Goal: Task Accomplishment & Management: Use online tool/utility

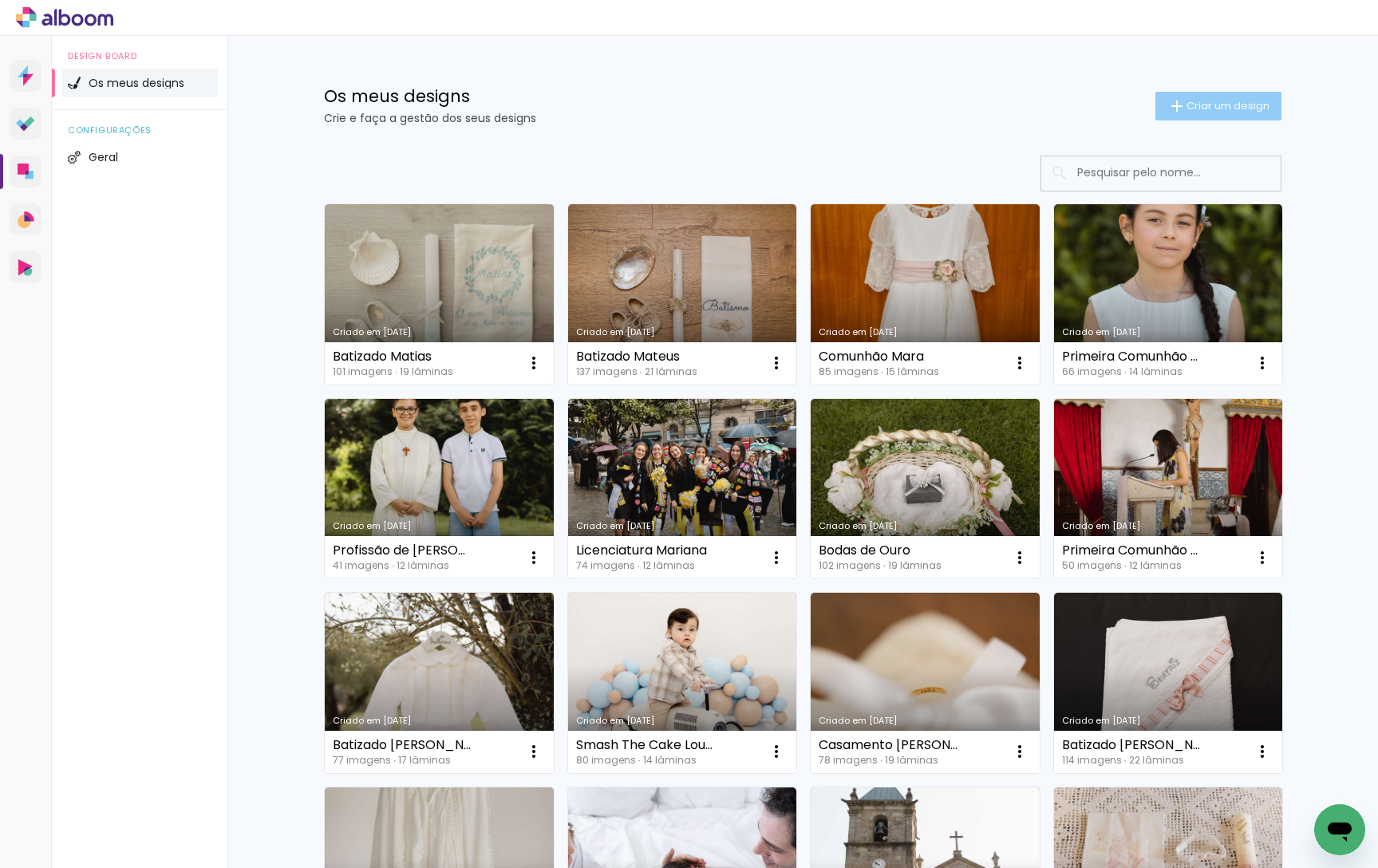
click at [1233, 101] on span "Criar um design" at bounding box center [1228, 106] width 83 height 11
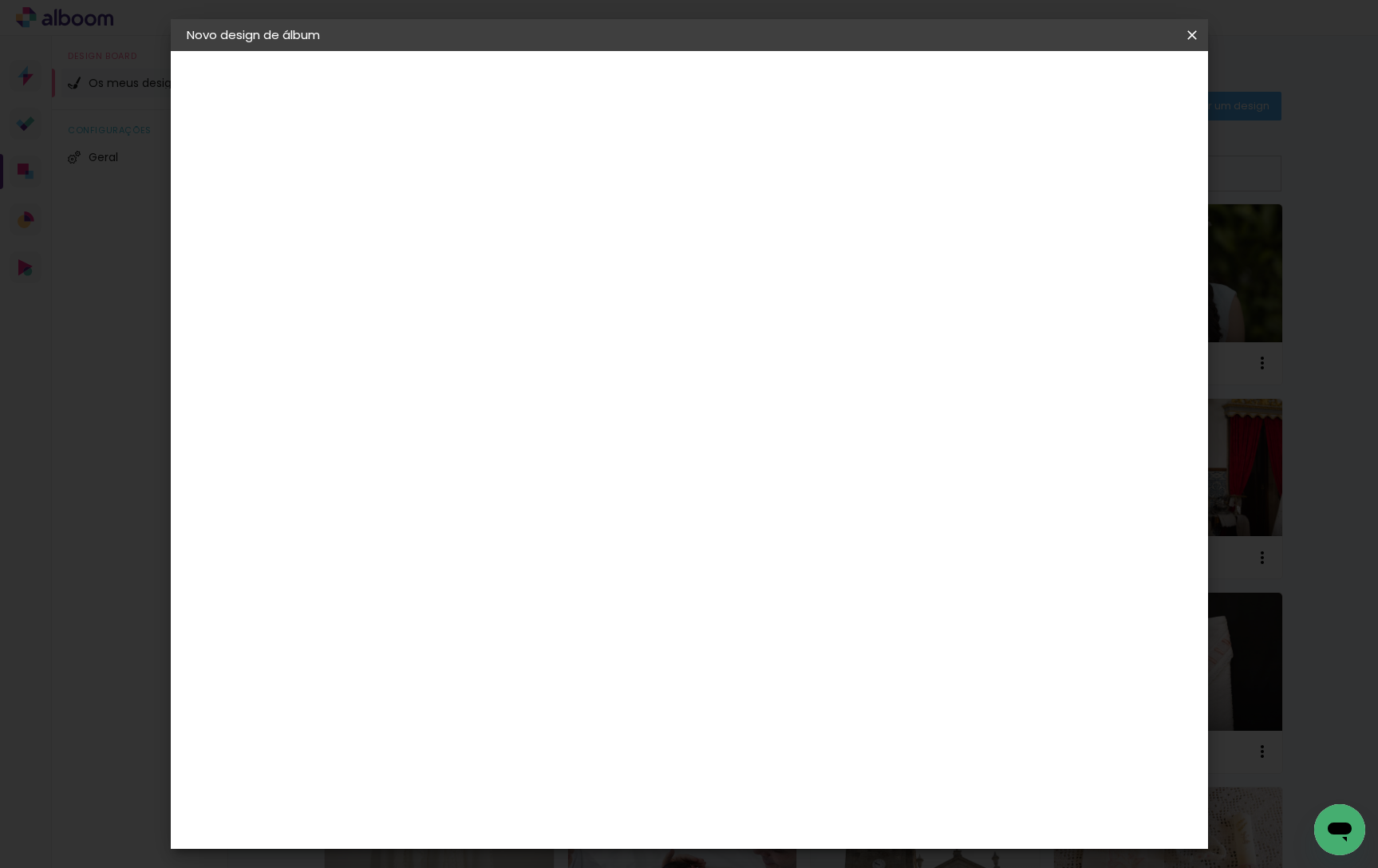
click at [447, 227] on div at bounding box center [447, 228] width 0 height 2
type input "Batizado Gael"
type paper-input "Batizado Gael"
click at [611, 97] on paper-button "Avançar" at bounding box center [572, 84] width 78 height 27
click at [540, 357] on div "DreambooksPro" at bounding box center [488, 360] width 104 height 12
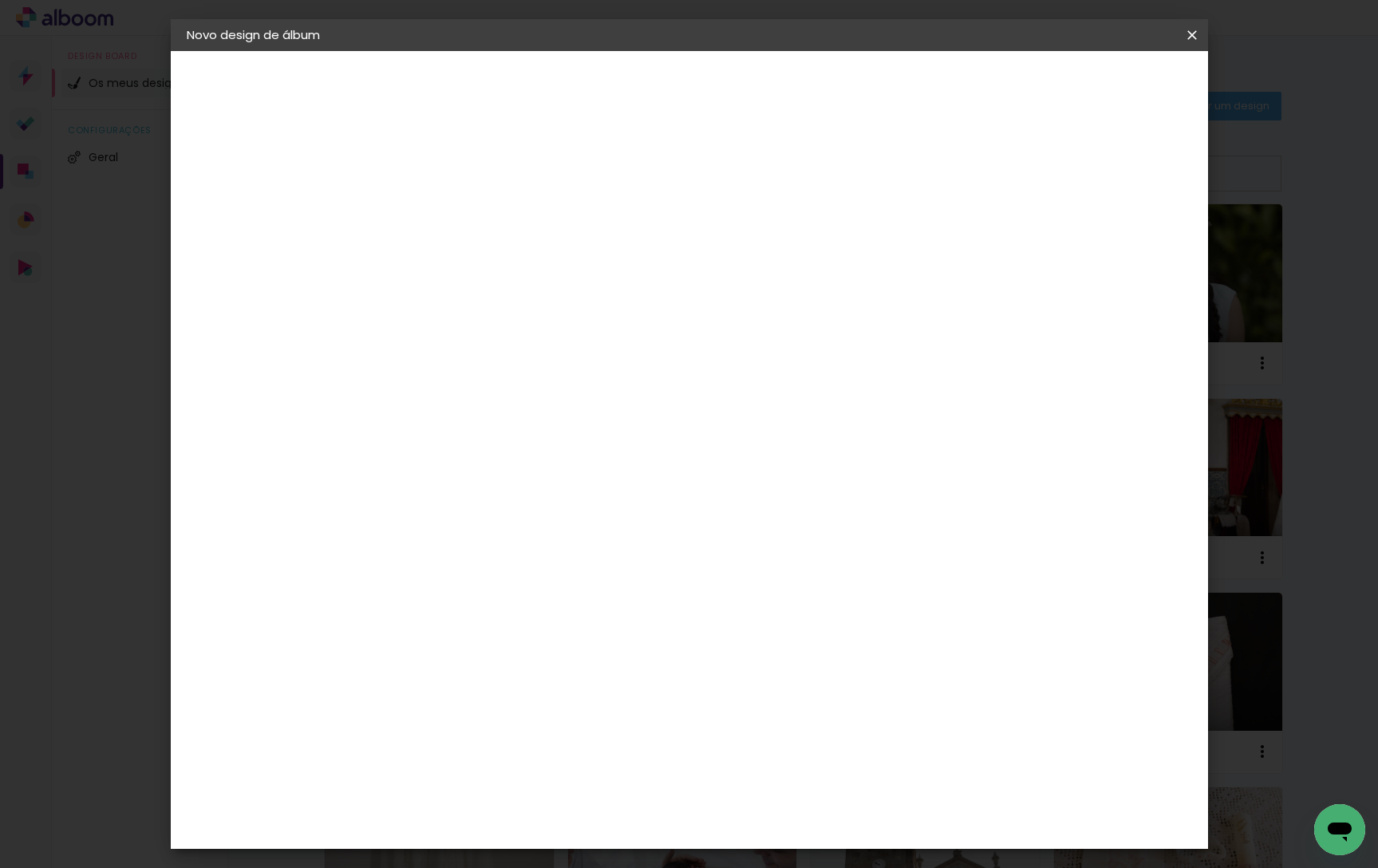
click at [0, 0] on slot "Avançar" at bounding box center [0, 0] width 0 height 0
drag, startPoint x: 763, startPoint y: 252, endPoint x: 762, endPoint y: 295, distance: 43.0
click at [510, 266] on input "text" at bounding box center [478, 278] width 62 height 25
click at [739, 256] on paper-item "Álbum" at bounding box center [793, 265] width 319 height 32
type input "Álbum"
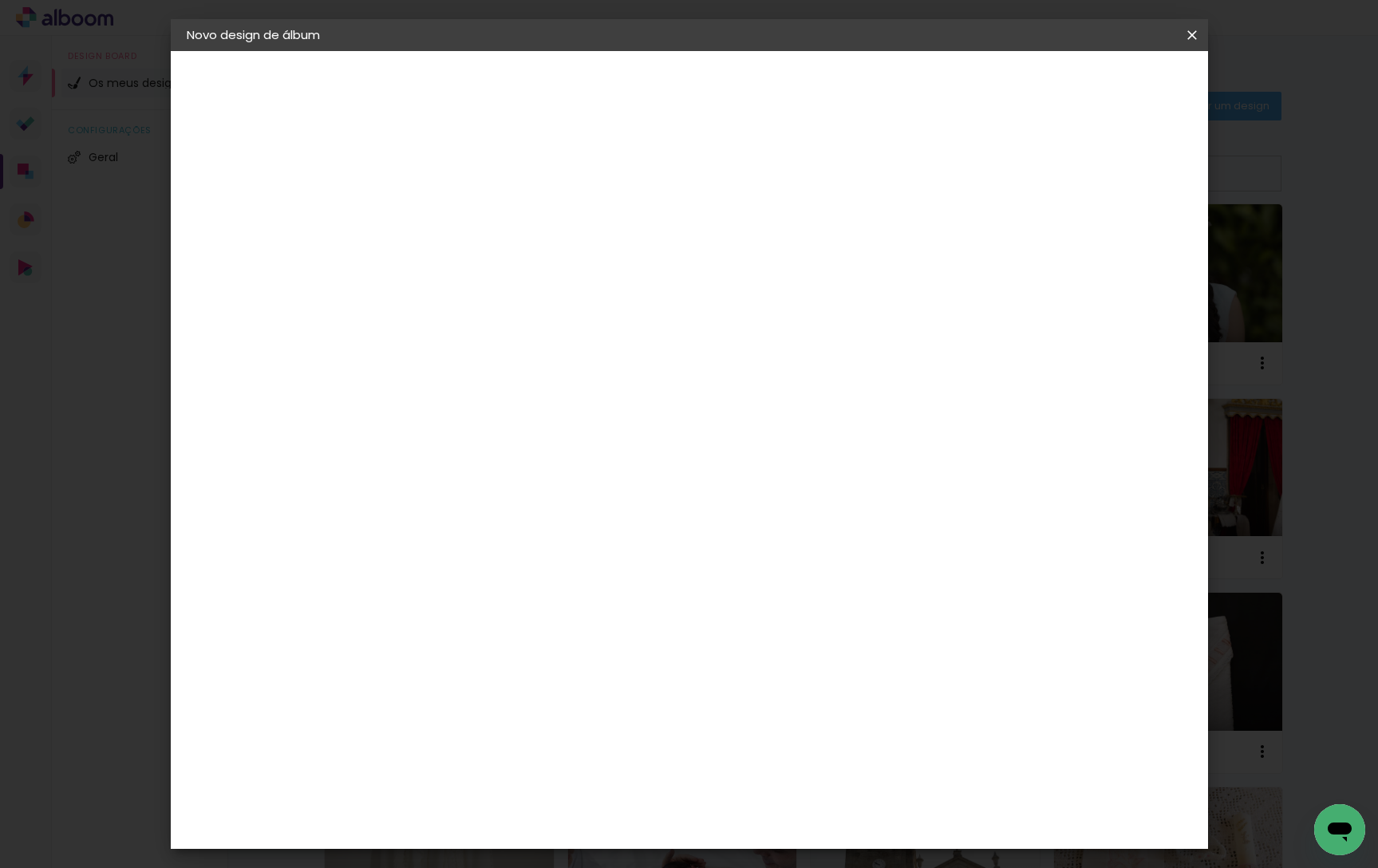
click at [555, 468] on span "30 × 25" at bounding box center [518, 484] width 74 height 33
click at [0, 0] on slot "Avançar" at bounding box center [0, 0] width 0 height 0
click at [1120, 94] on paper-button "Iniciar design" at bounding box center [1068, 84] width 105 height 27
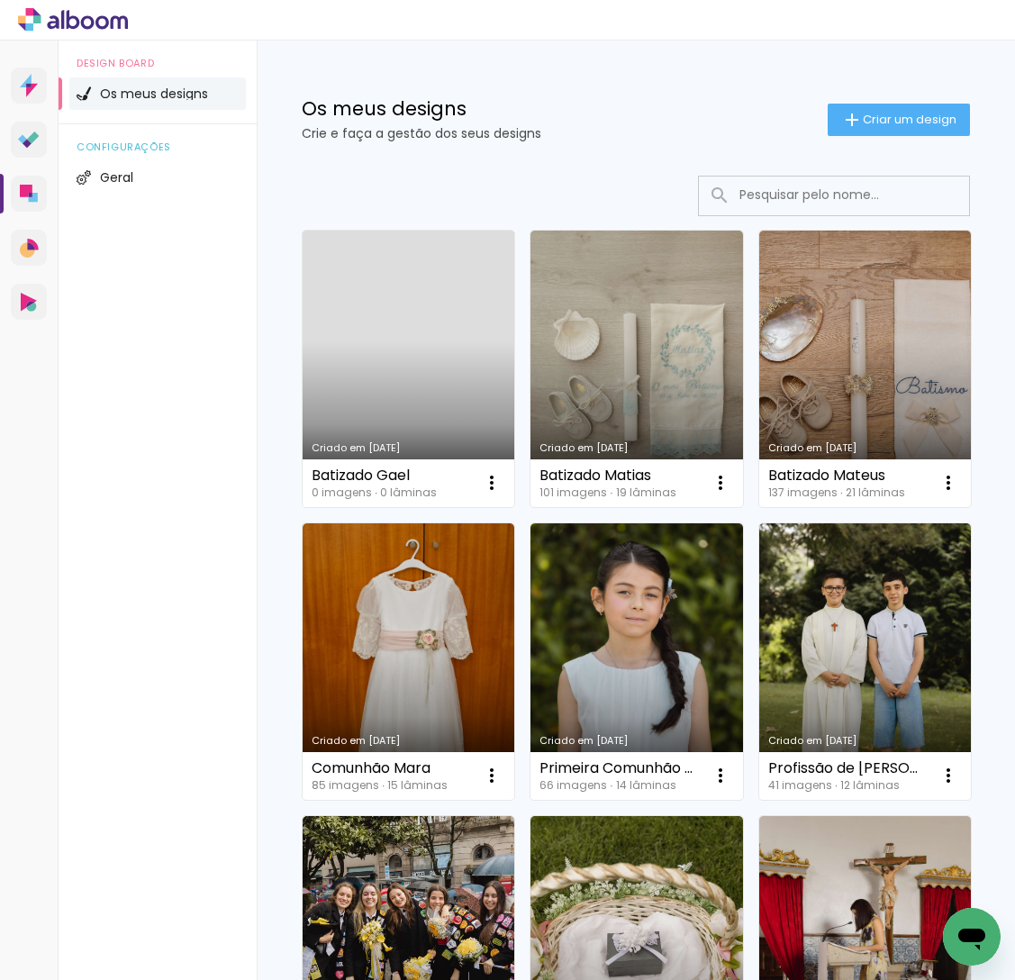
click at [430, 310] on link "Criado em [DATE]" at bounding box center [409, 369] width 212 height 277
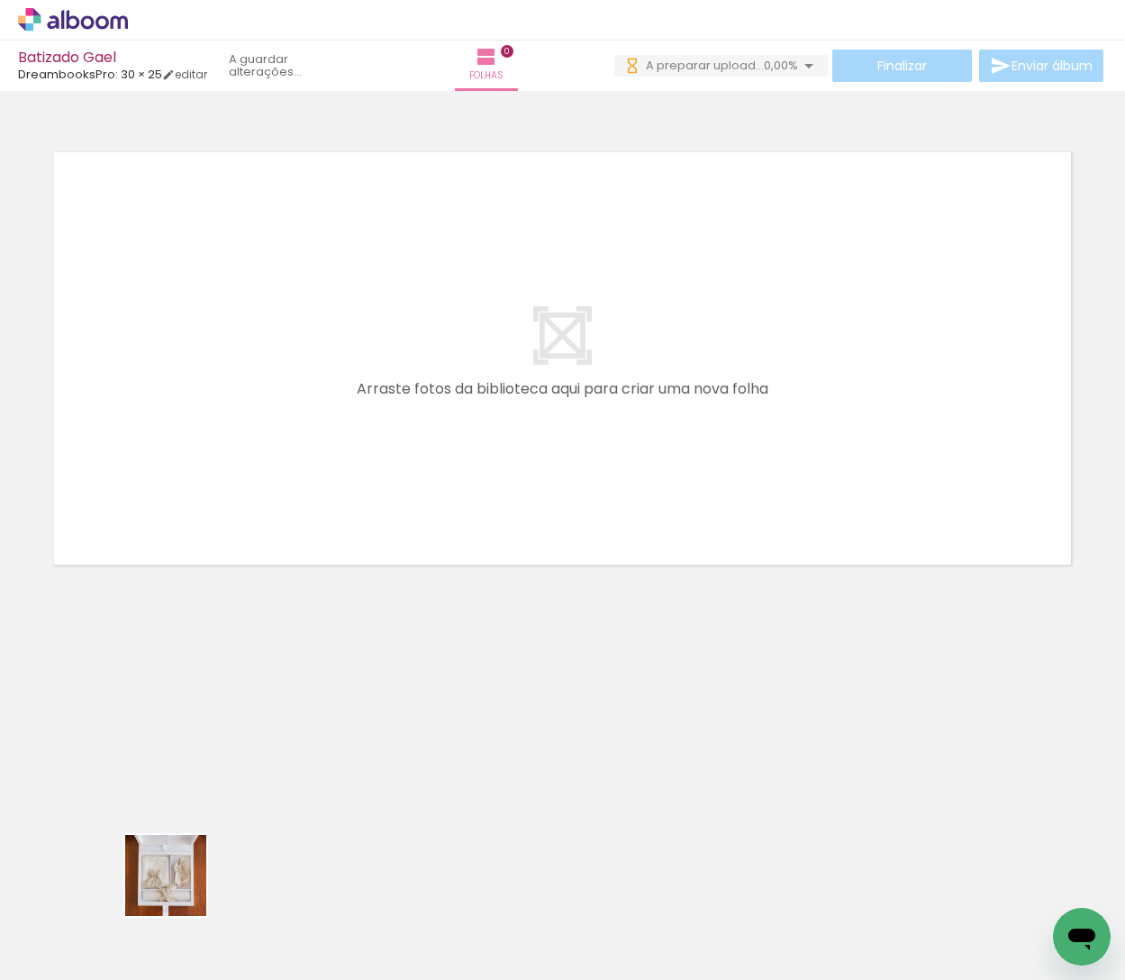
drag, startPoint x: 177, startPoint y: 920, endPoint x: 255, endPoint y: 613, distance: 315.9
click at [256, 531] on quentale-workspace at bounding box center [562, 490] width 1125 height 980
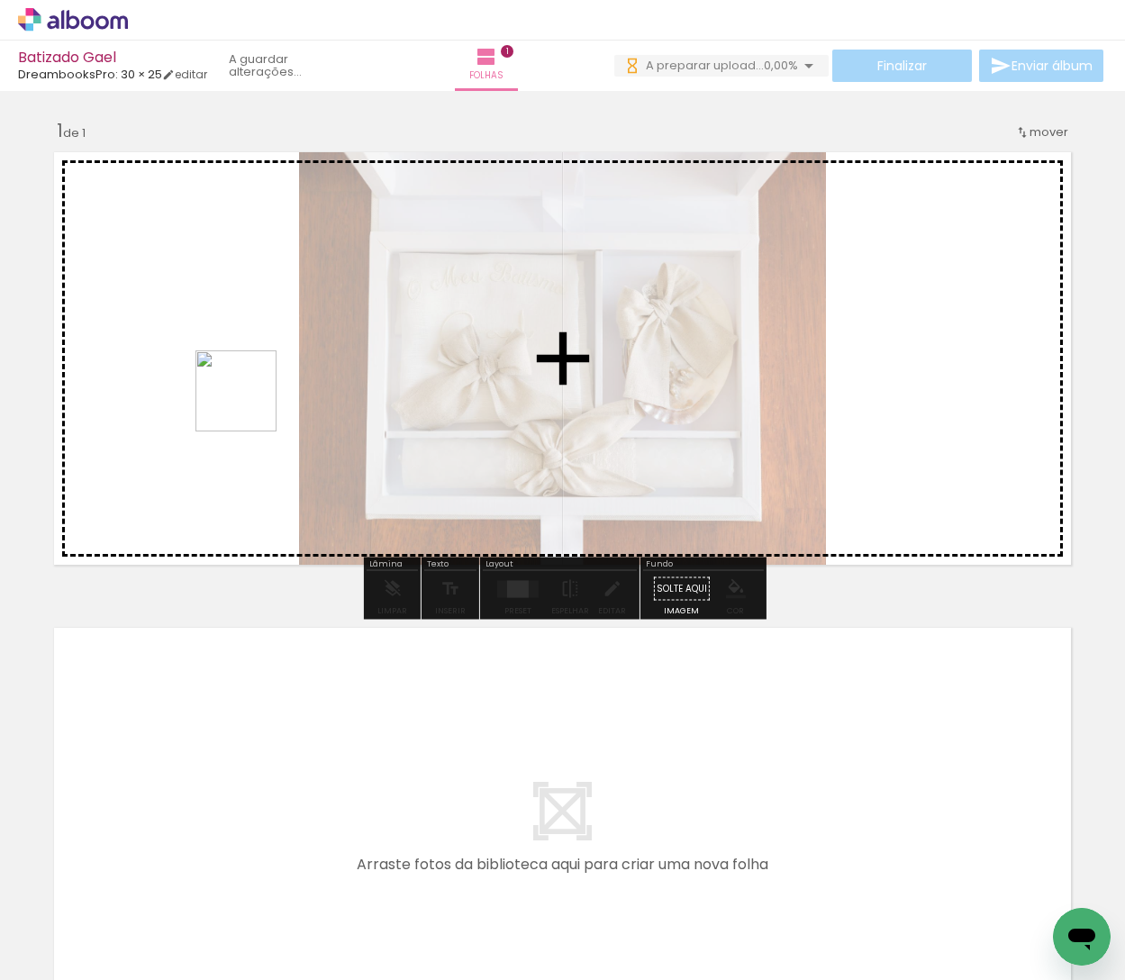
drag, startPoint x: 309, startPoint y: 924, endPoint x: 294, endPoint y: 646, distance: 278.8
click at [249, 388] on quentale-workspace at bounding box center [562, 490] width 1125 height 980
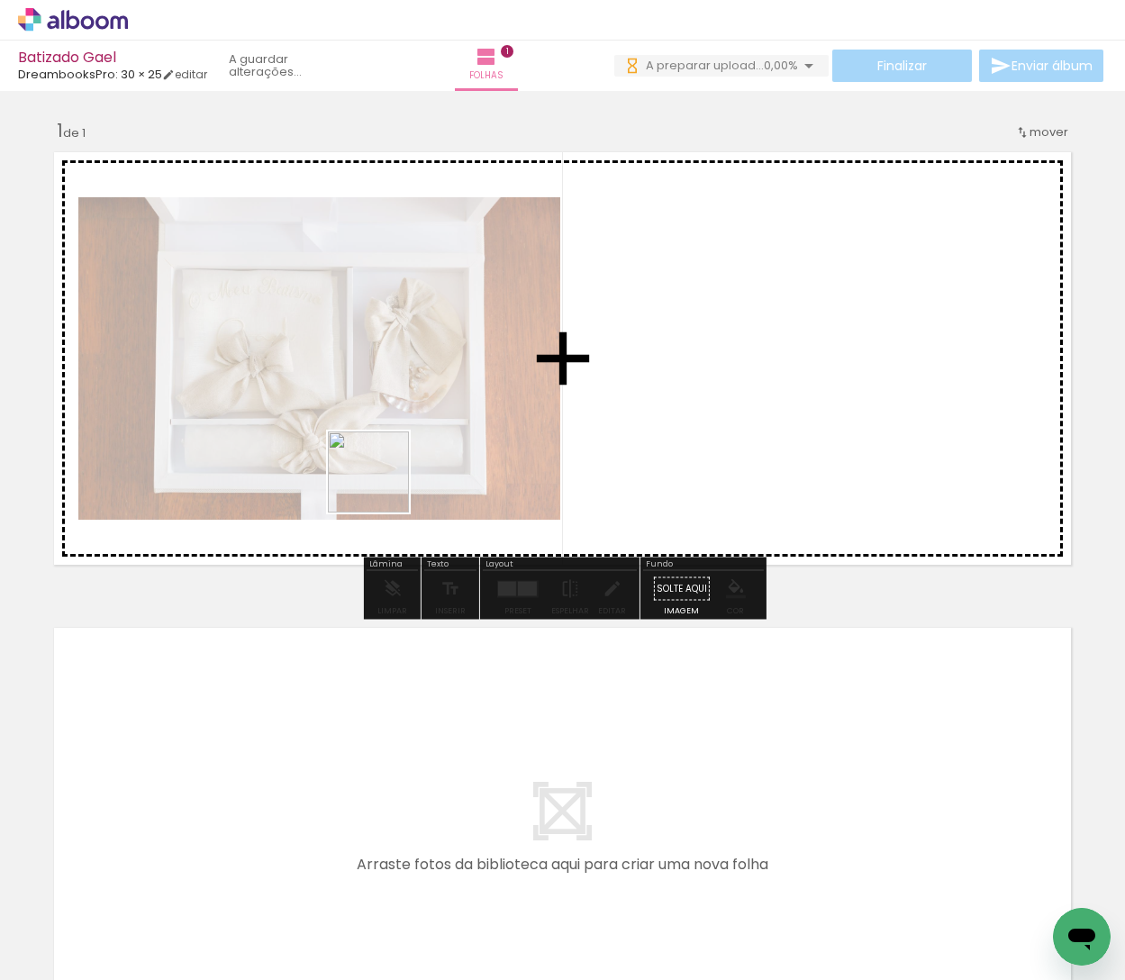
drag, startPoint x: 381, startPoint y: 922, endPoint x: 395, endPoint y: 501, distance: 421.8
click at [370, 384] on quentale-workspace at bounding box center [562, 490] width 1125 height 980
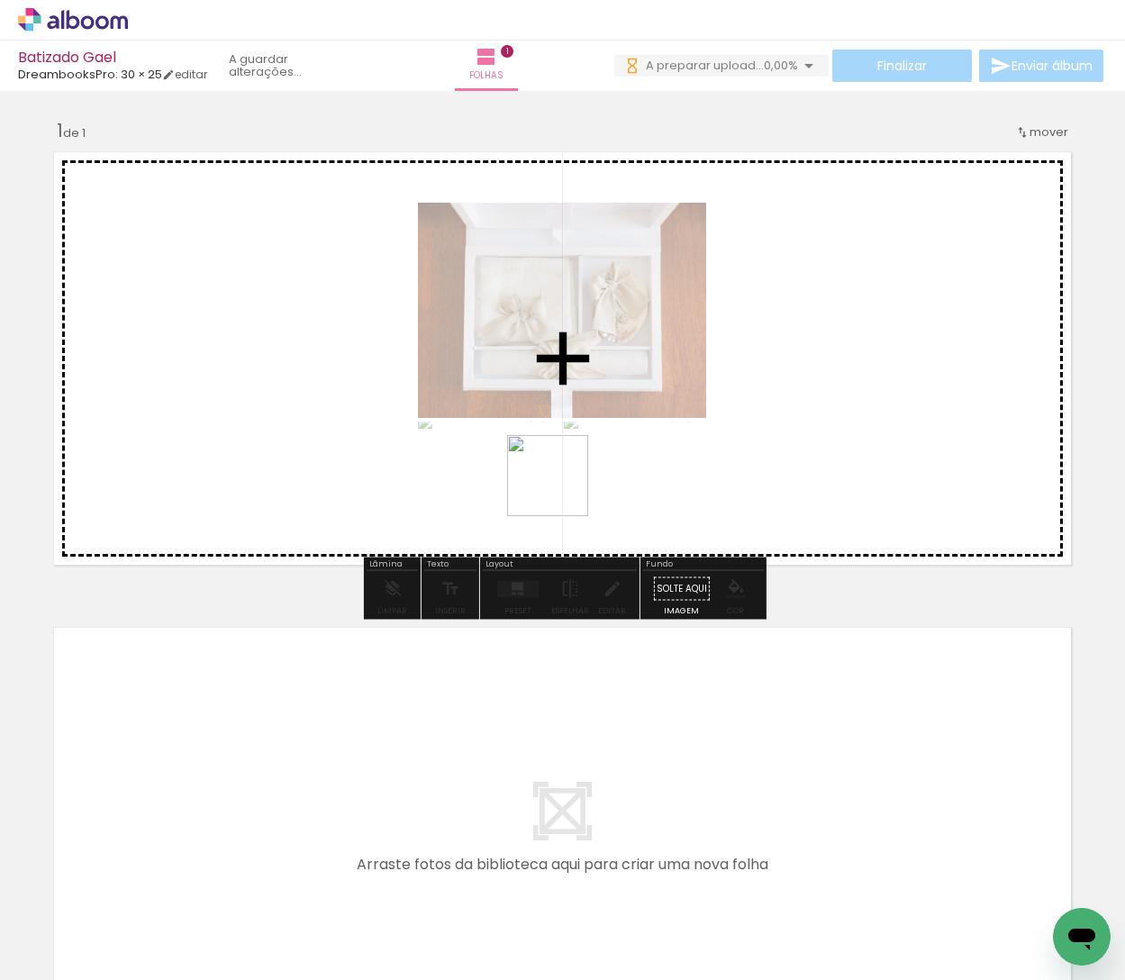
drag, startPoint x: 505, startPoint y: 899, endPoint x: 584, endPoint y: 739, distance: 178.5
click at [569, 364] on quentale-workspace at bounding box center [562, 490] width 1125 height 980
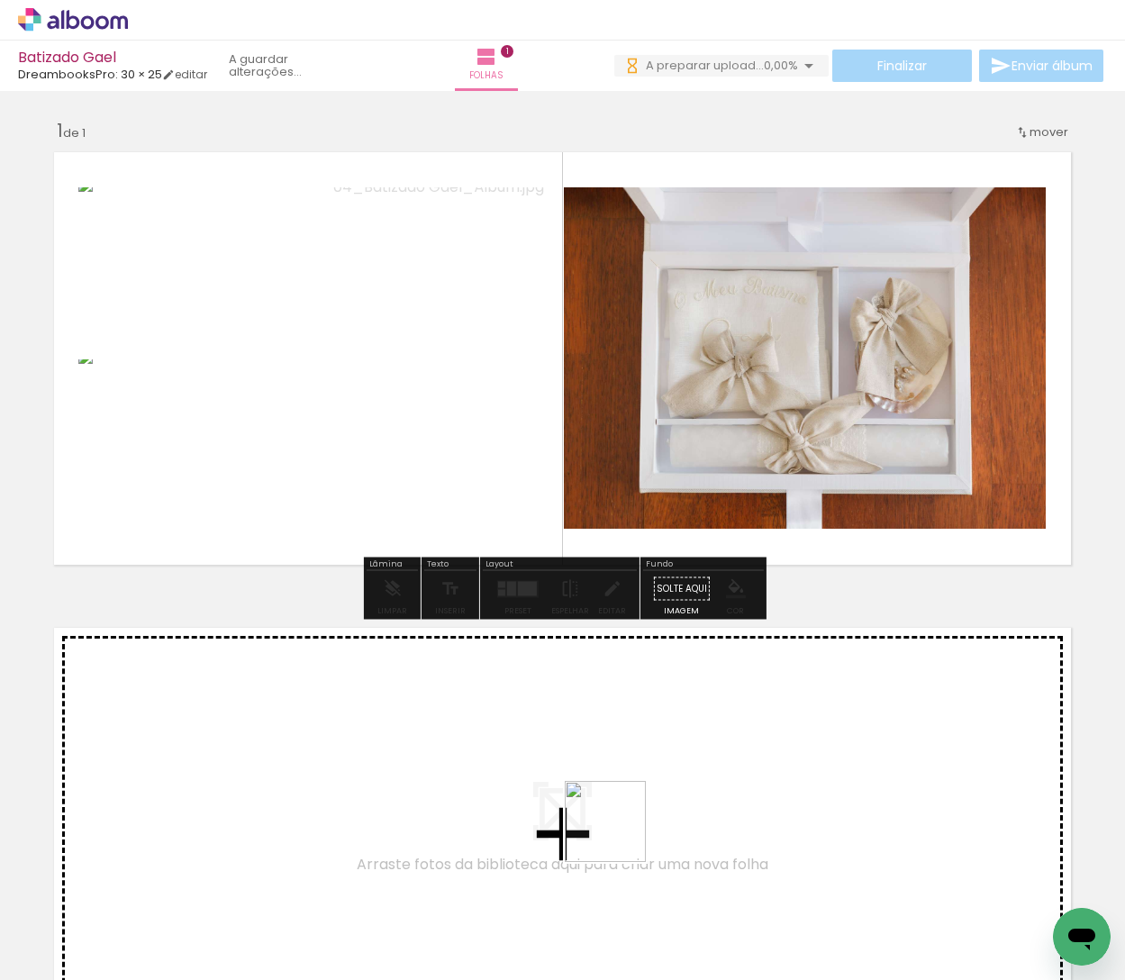
drag, startPoint x: 595, startPoint y: 900, endPoint x: 784, endPoint y: 678, distance: 290.8
click at [859, 469] on quentale-workspace at bounding box center [562, 490] width 1125 height 980
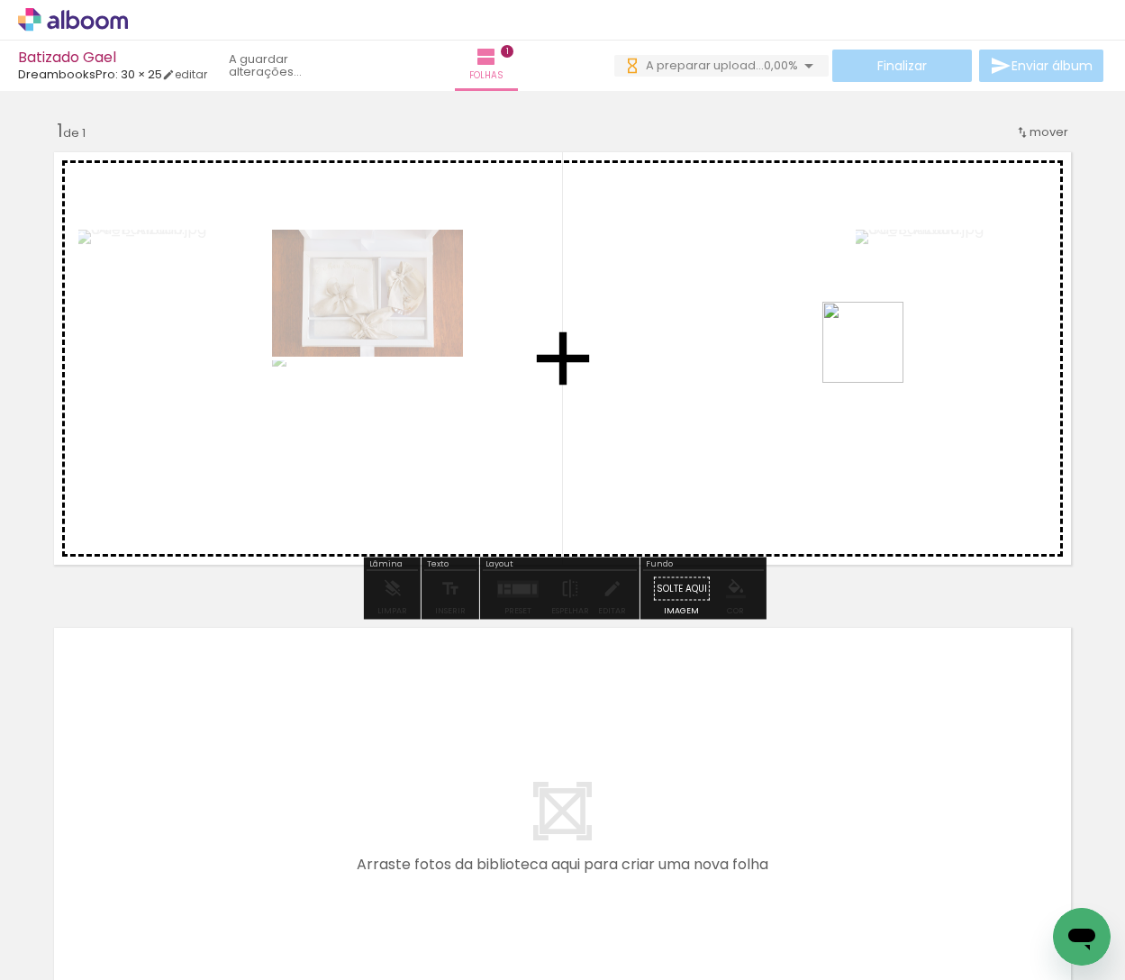
drag, startPoint x: 713, startPoint y: 883, endPoint x: 877, endPoint y: 356, distance: 551.6
click at [877, 356] on quentale-workspace at bounding box center [562, 490] width 1125 height 980
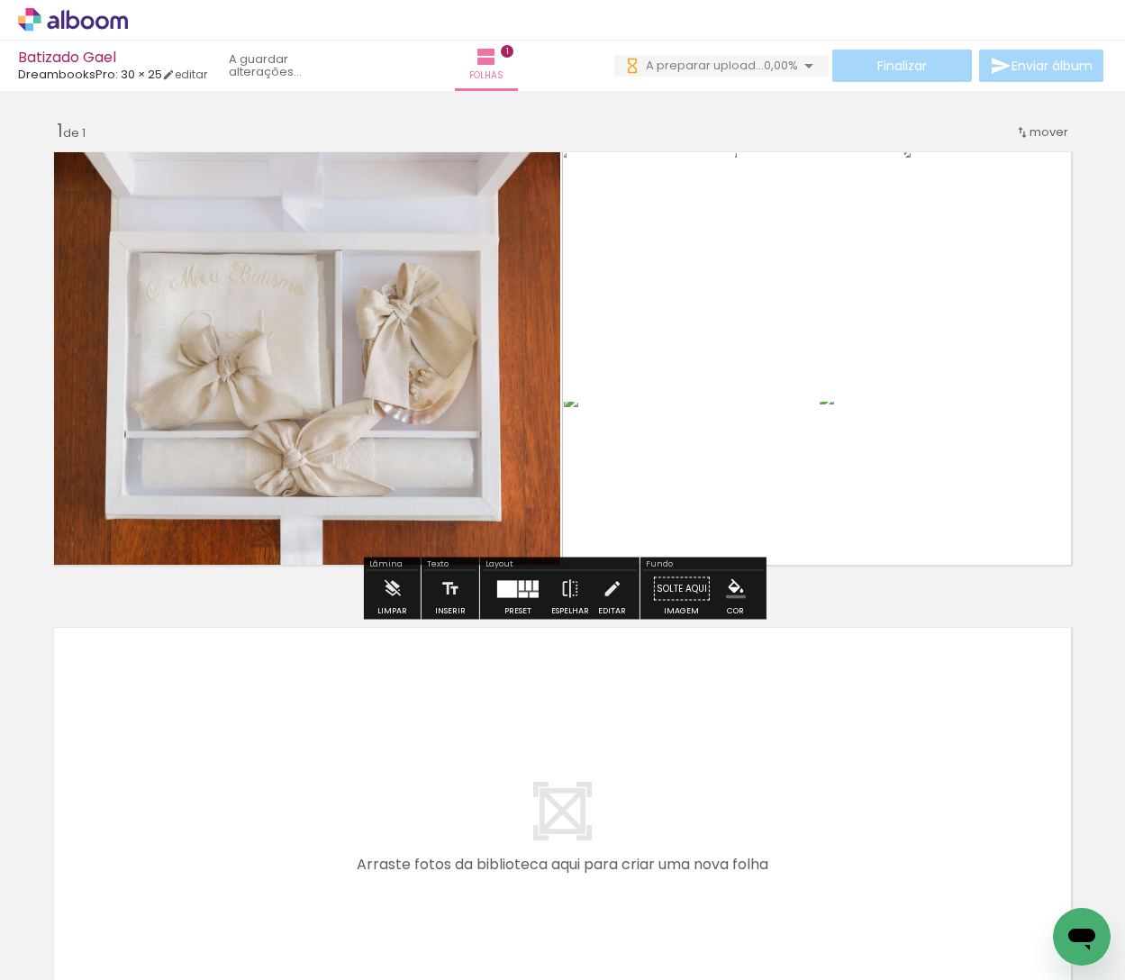
click at [87, 935] on div "Biblioteca 113 fotos Todas as fotos Não utilizadas Adicionar Fotos" at bounding box center [56, 923] width 112 height 89
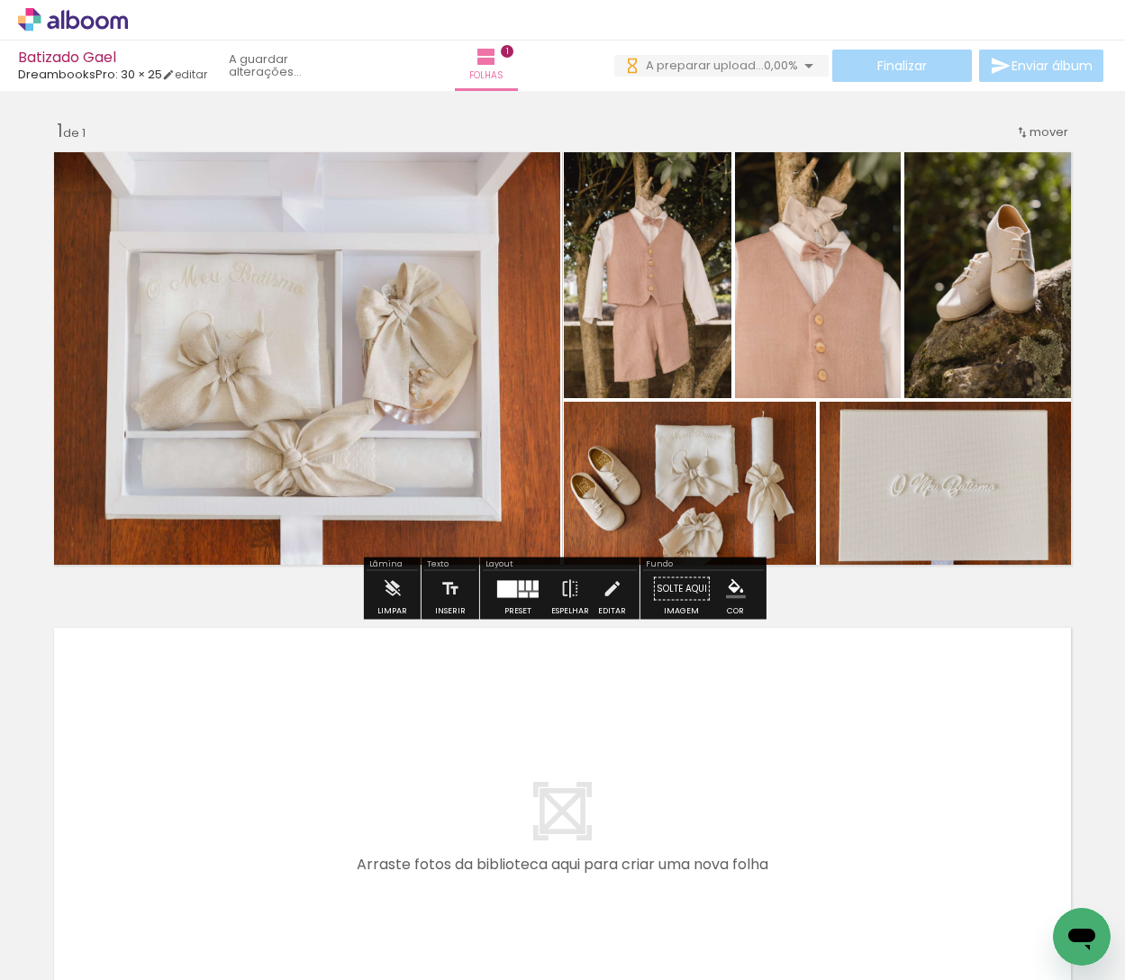
click at [85, 931] on input "Todas as fotos" at bounding box center [50, 925] width 68 height 15
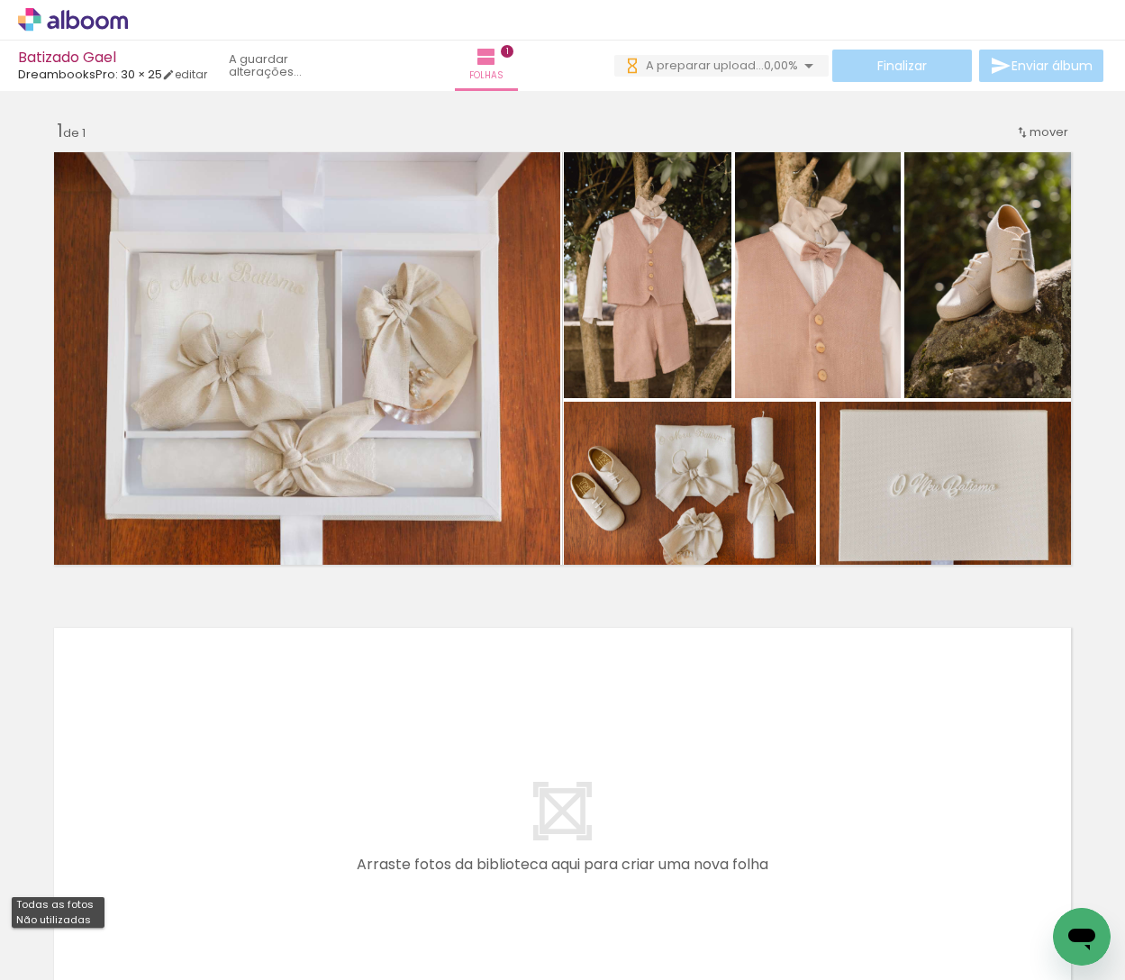
click at [0, 0] on slot "Não utilizadas" at bounding box center [0, 0] width 0 height 0
type input "Não utilizadas"
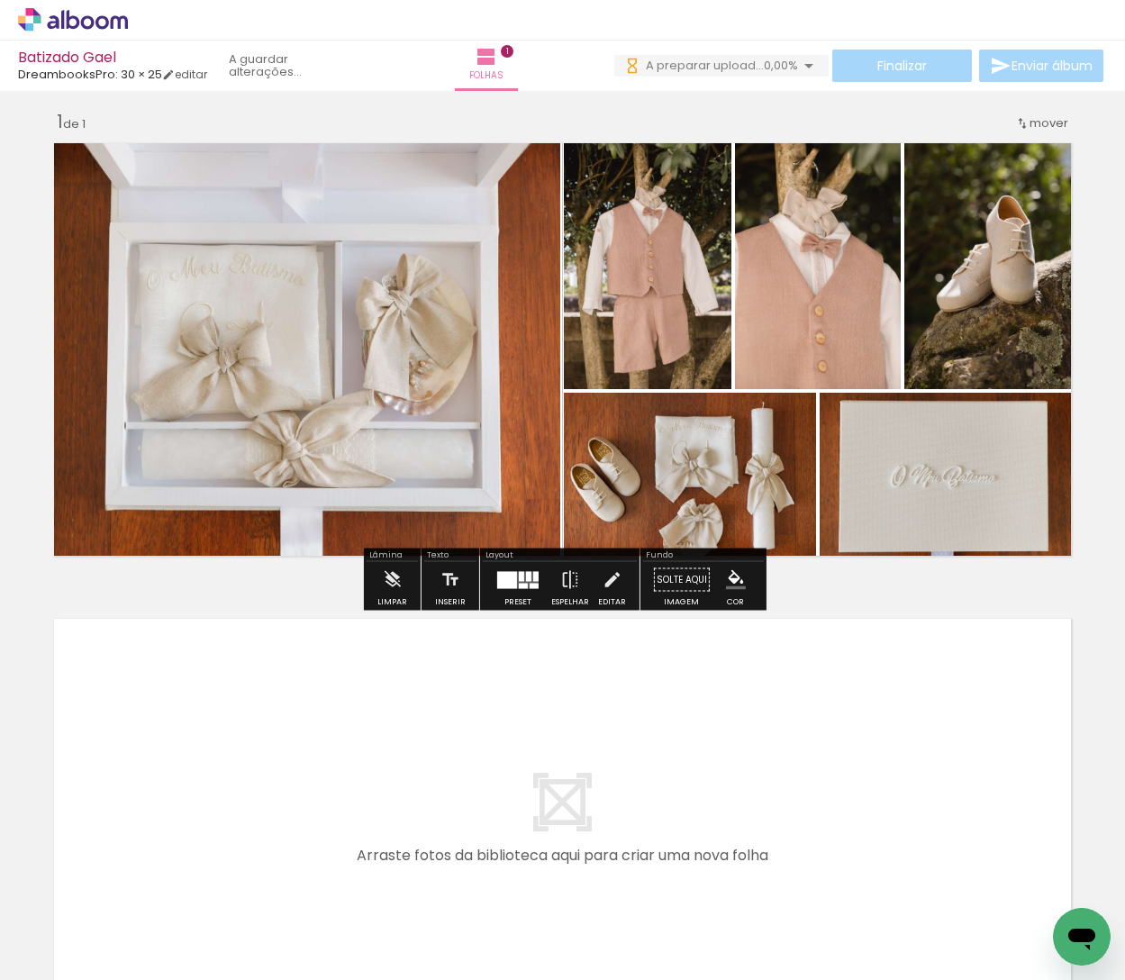
scroll to position [245, 0]
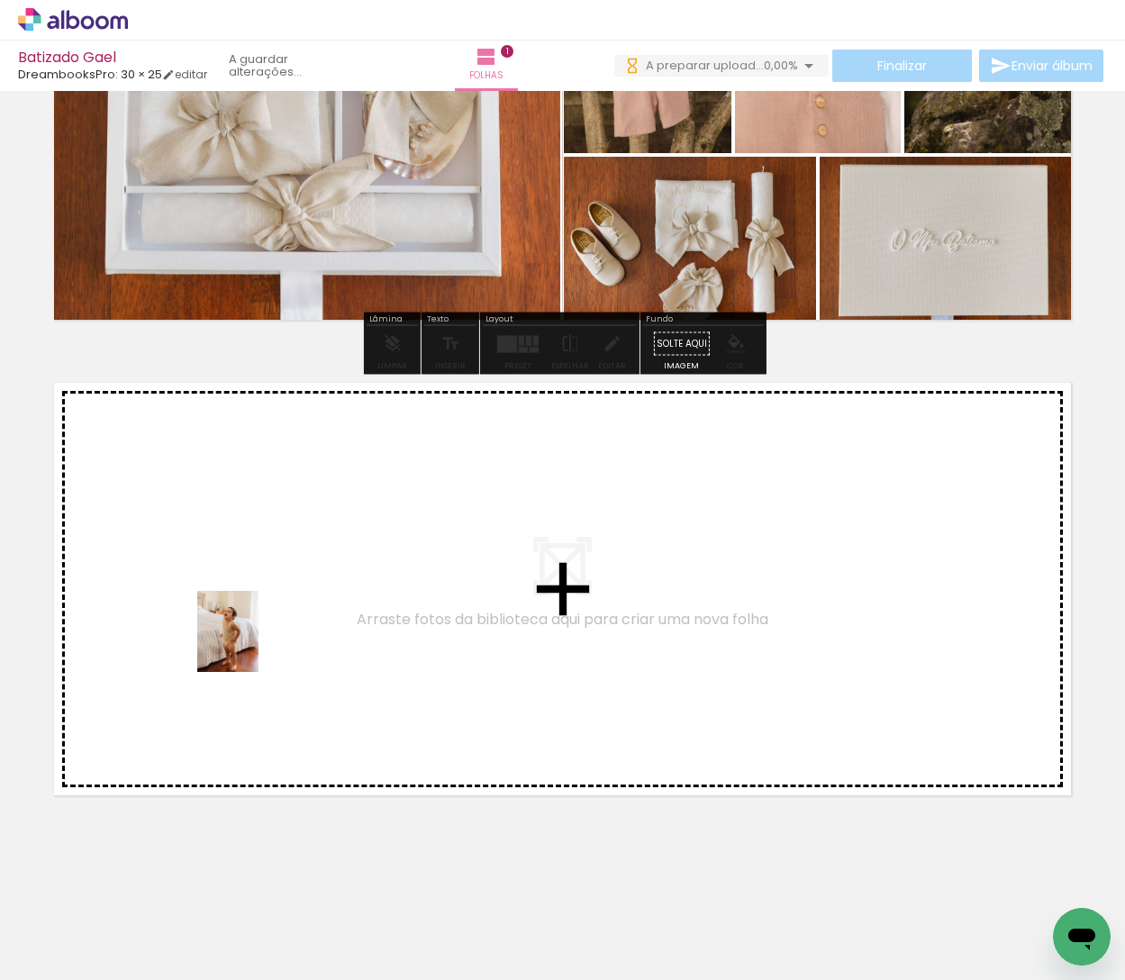
drag, startPoint x: 199, startPoint y: 917, endPoint x: 251, endPoint y: 645, distance: 277.0
click at [251, 645] on quentale-workspace at bounding box center [562, 490] width 1125 height 980
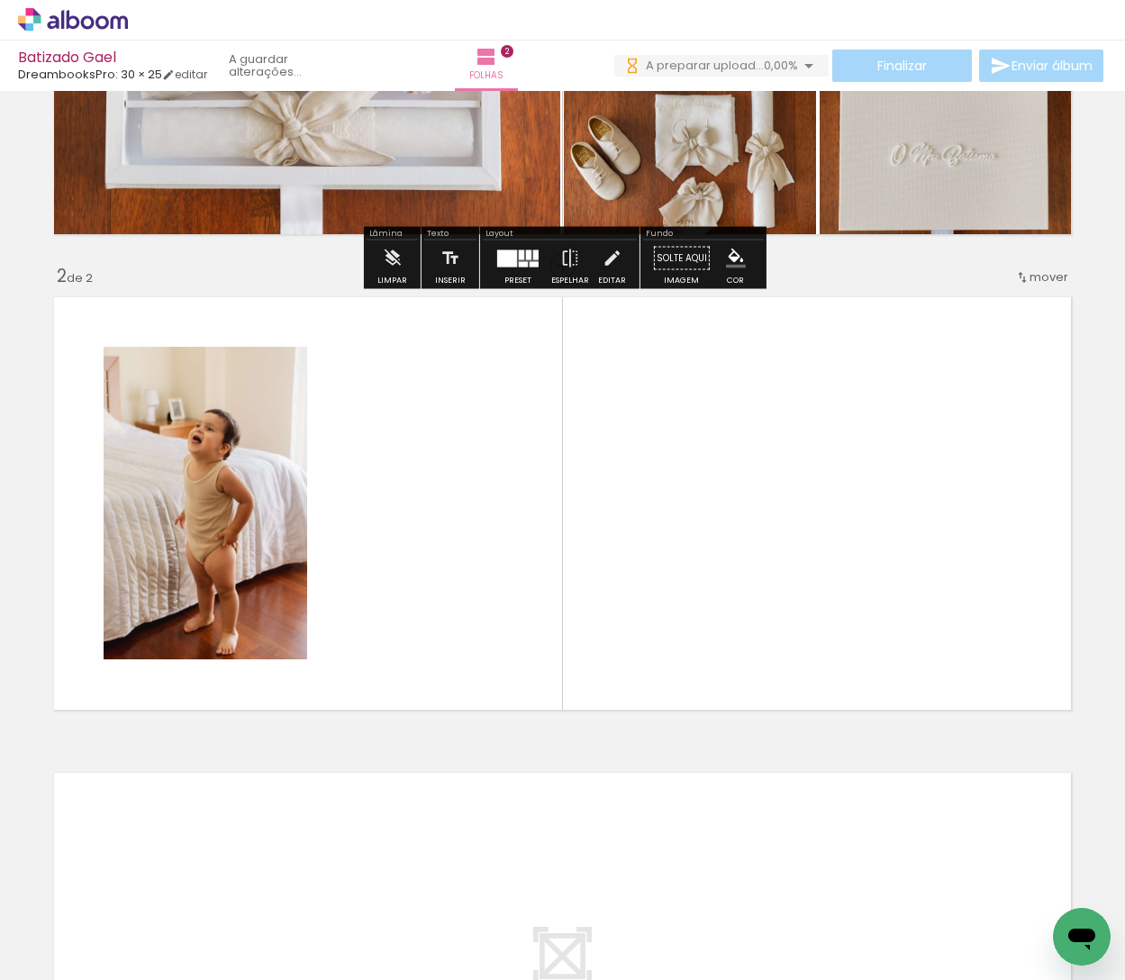
scroll to position [355, 0]
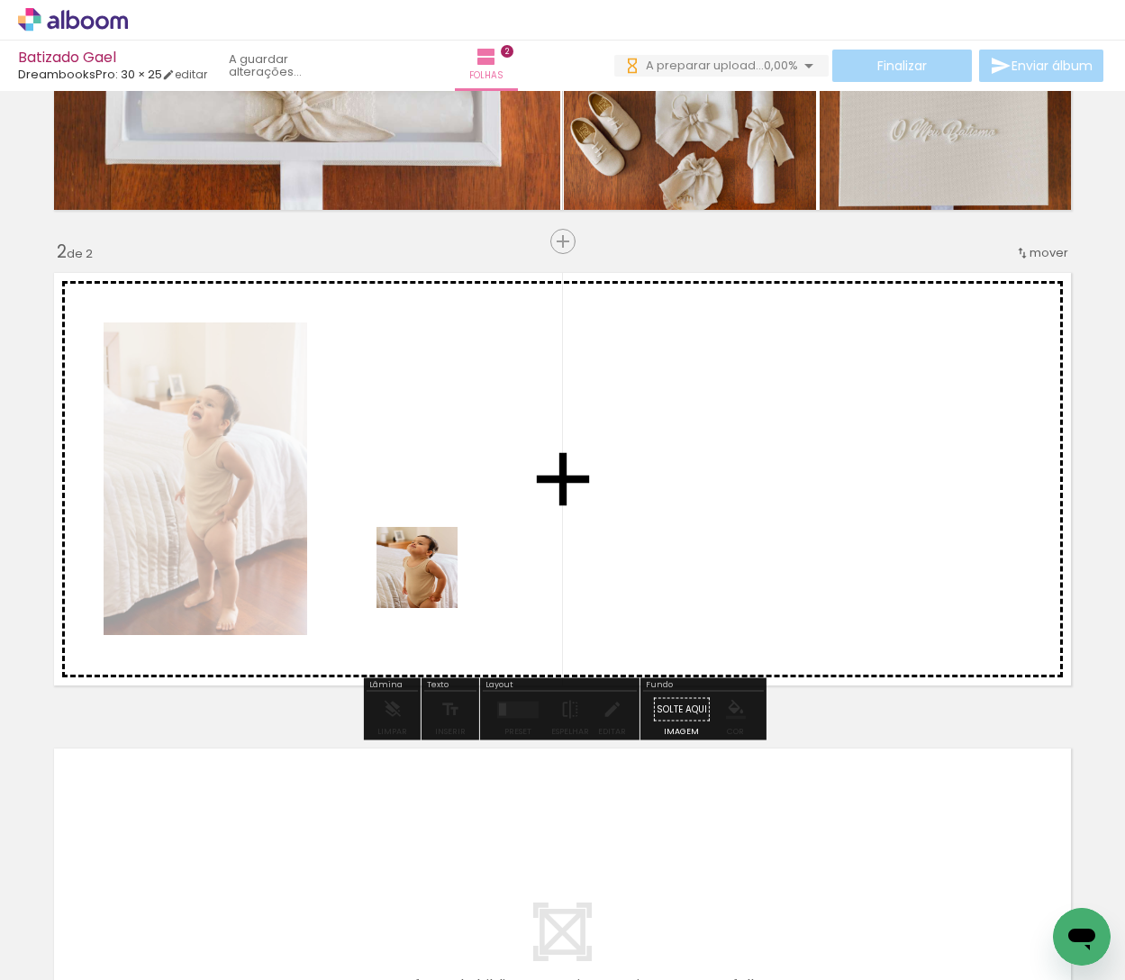
drag, startPoint x: 202, startPoint y: 931, endPoint x: 418, endPoint y: 699, distance: 316.8
click at [450, 550] on quentale-workspace at bounding box center [562, 490] width 1125 height 980
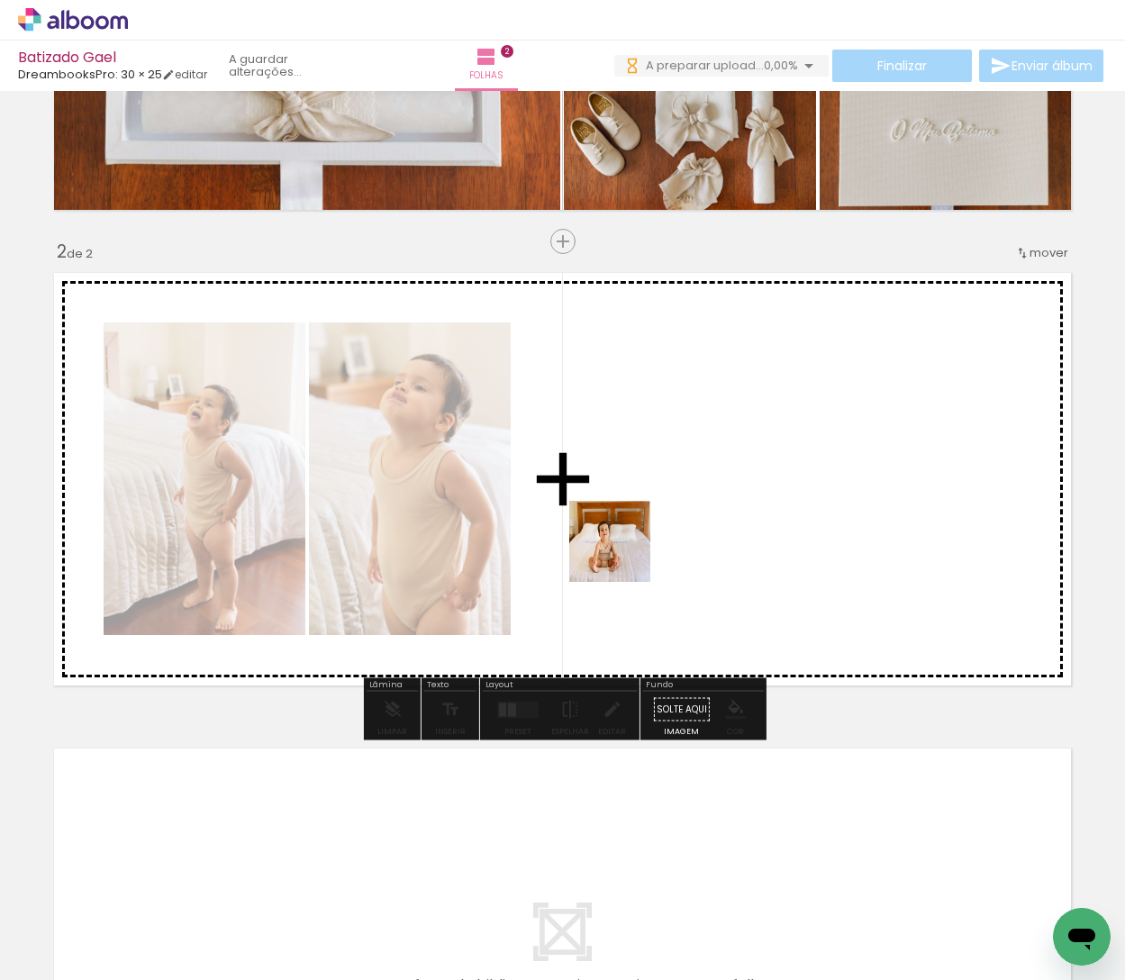
drag, startPoint x: 323, startPoint y: 818, endPoint x: 503, endPoint y: 778, distance: 184.5
click at [690, 497] on quentale-workspace at bounding box center [562, 490] width 1125 height 980
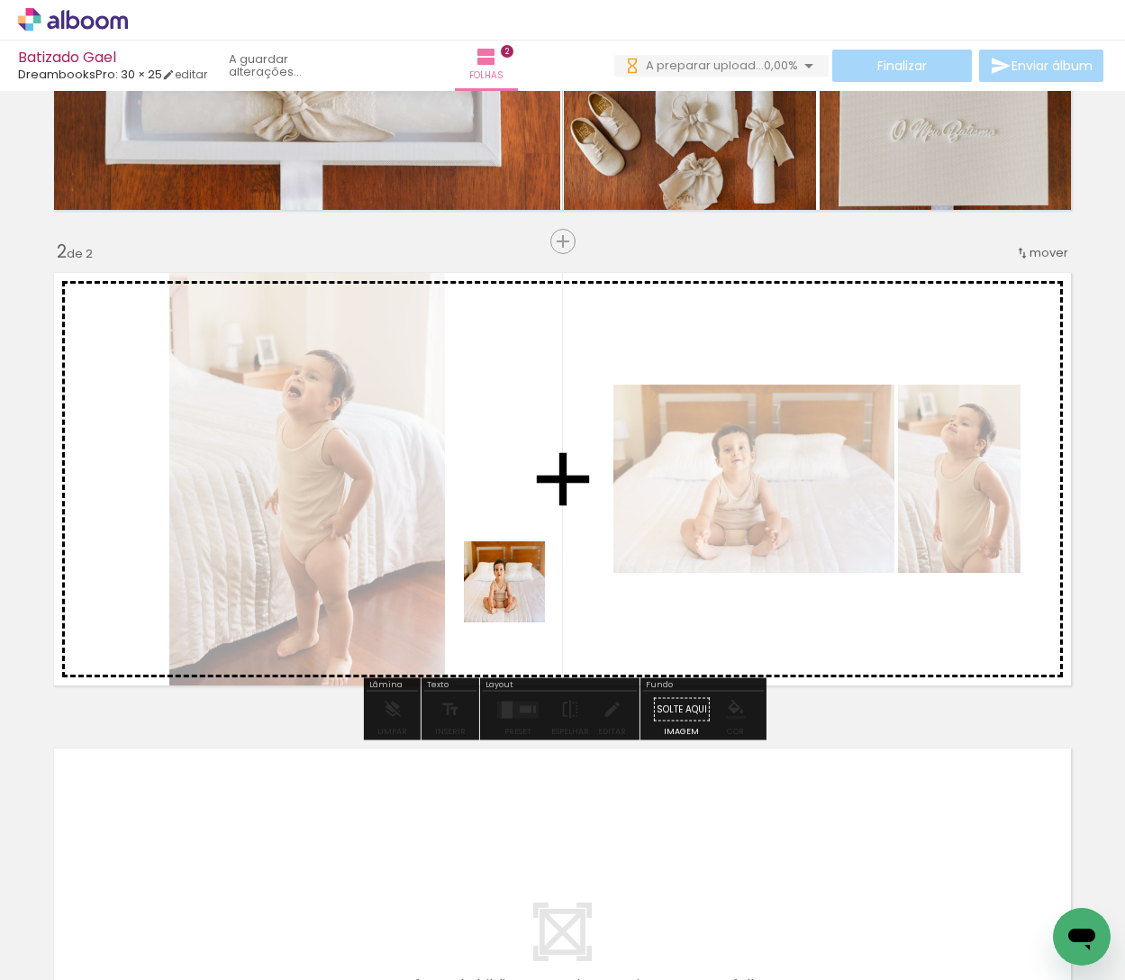
click at [584, 520] on quentale-workspace at bounding box center [562, 490] width 1125 height 980
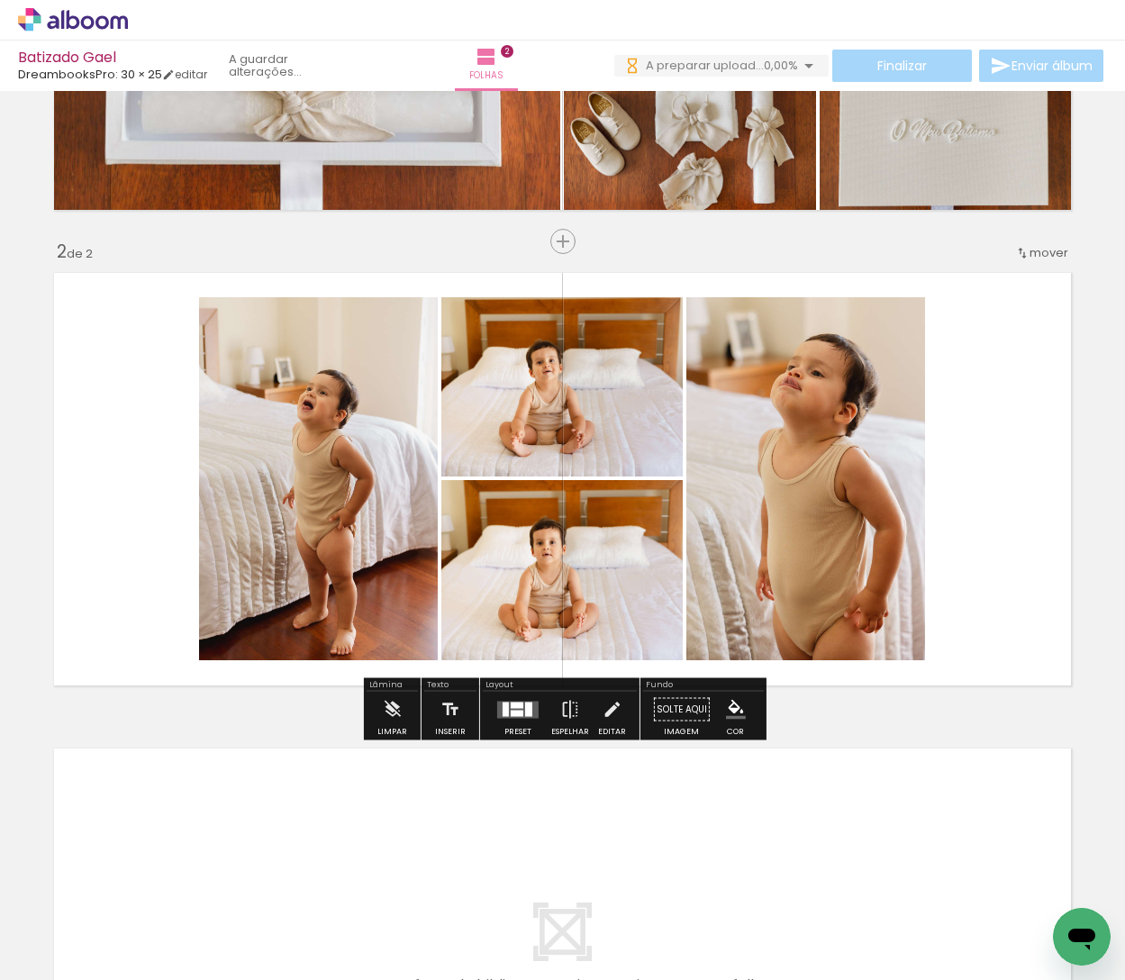
drag, startPoint x: 210, startPoint y: 927, endPoint x: 576, endPoint y: 555, distance: 521.7
click at [579, 547] on quentale-workspace at bounding box center [562, 490] width 1125 height 980
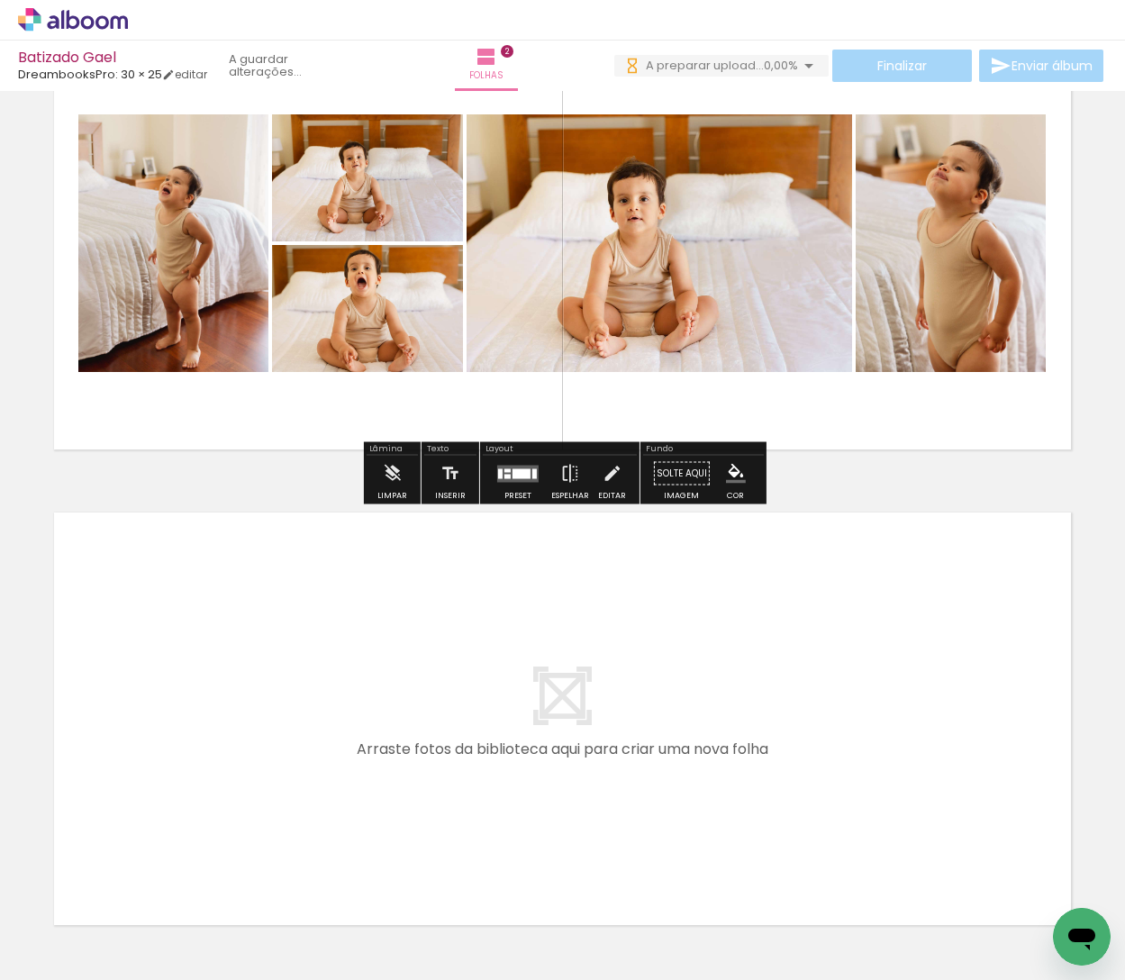
scroll to position [655, 0]
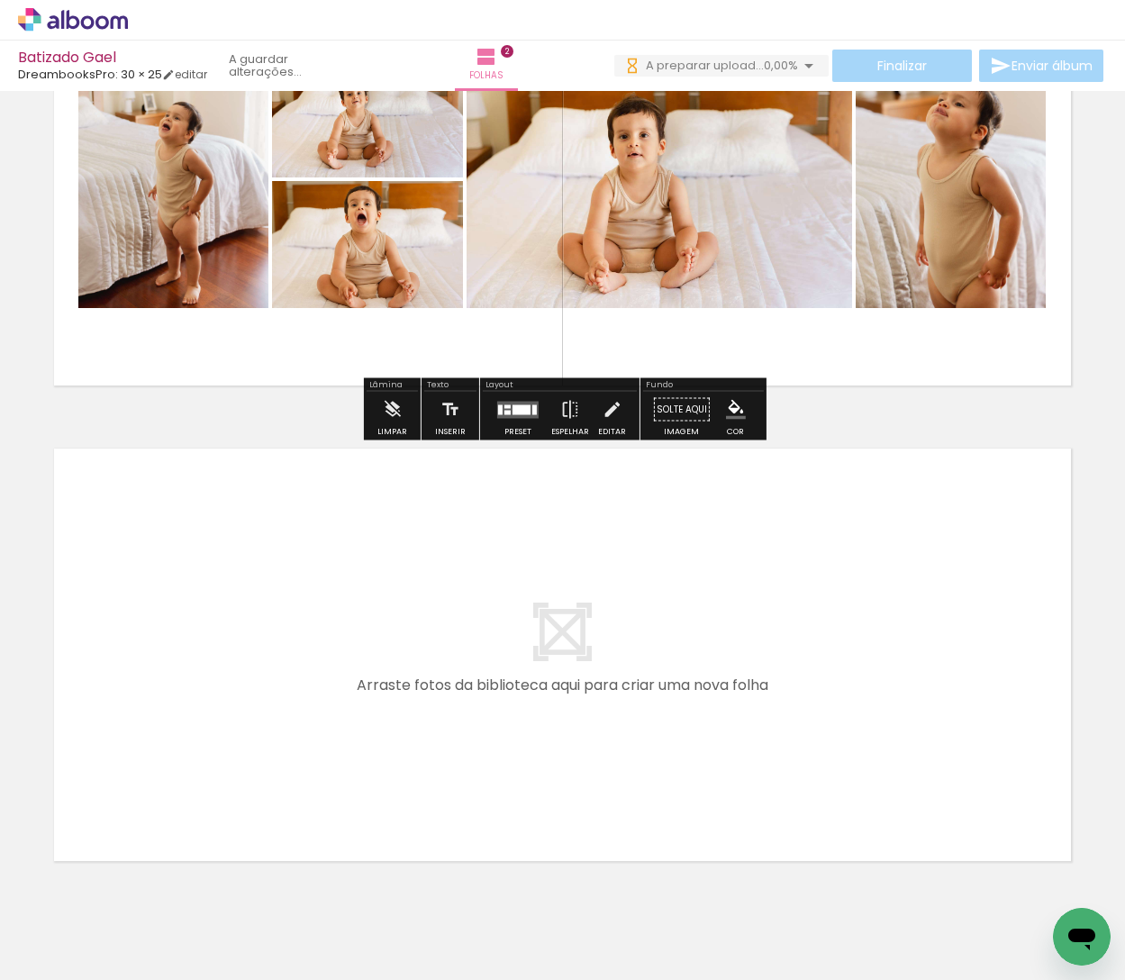
click at [276, 696] on quentale-workspace at bounding box center [562, 490] width 1125 height 980
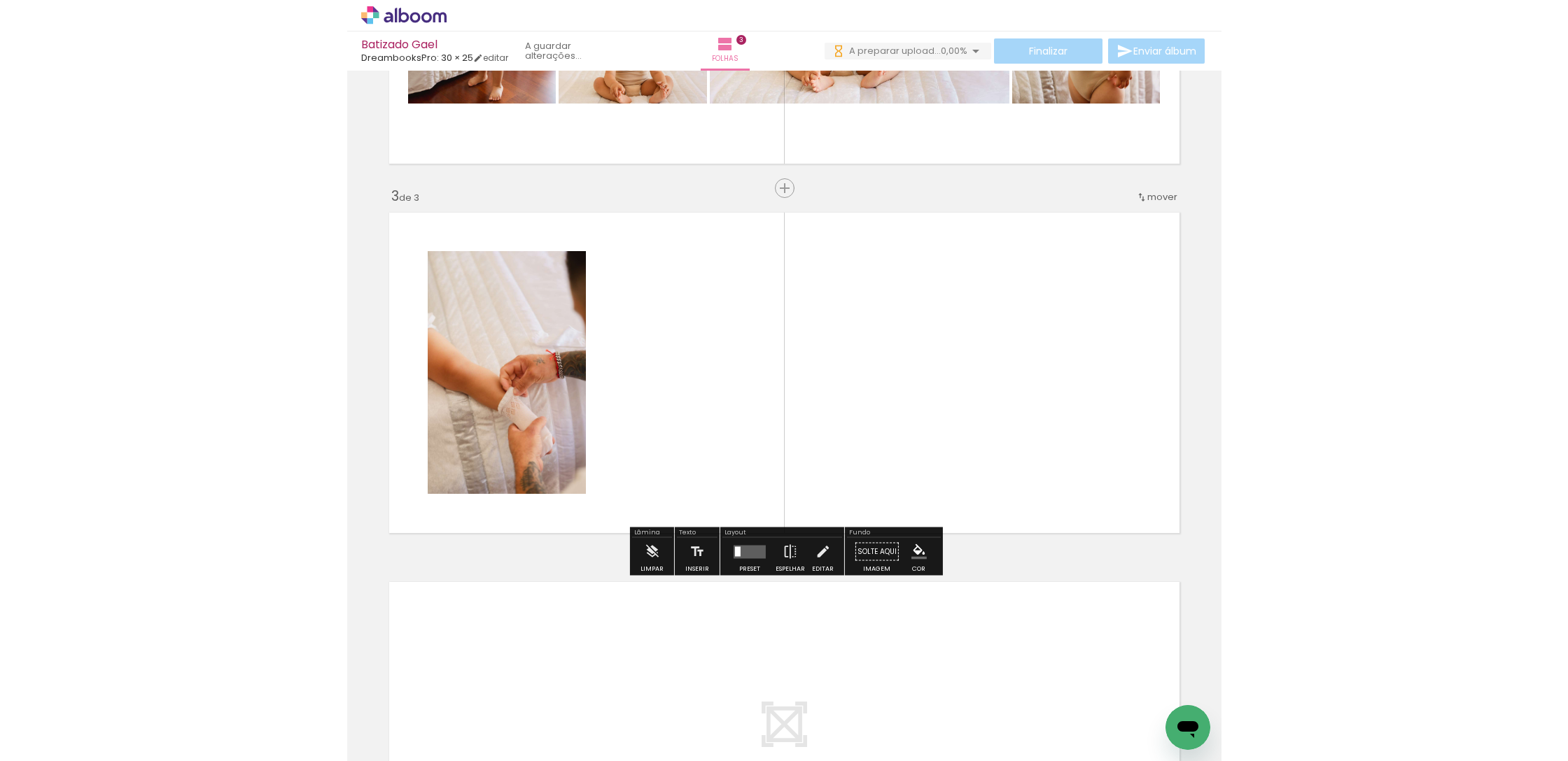
scroll to position [645, 0]
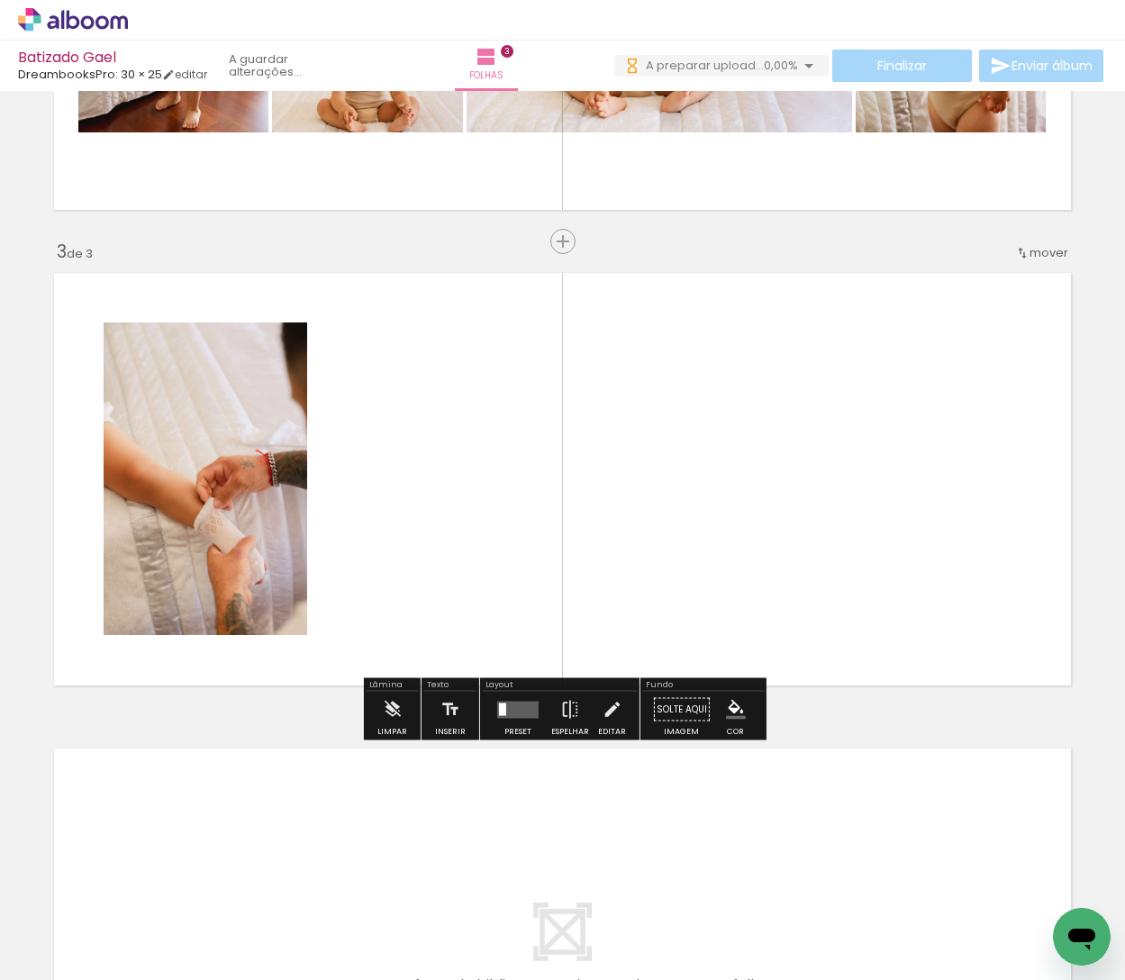
drag, startPoint x: 259, startPoint y: 930, endPoint x: 212, endPoint y: 786, distance: 151.6
click at [388, 627] on quentale-workspace at bounding box center [562, 490] width 1125 height 980
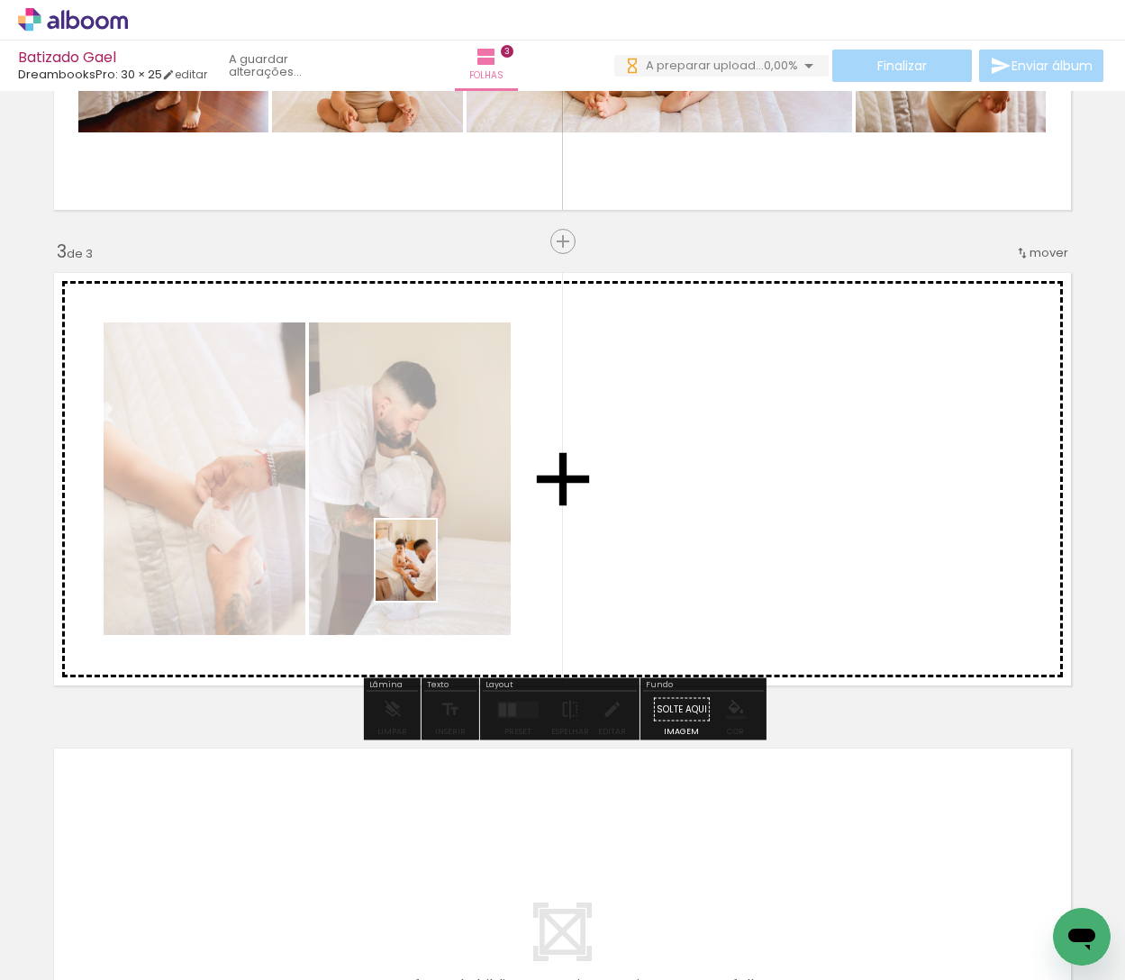
drag, startPoint x: 162, startPoint y: 930, endPoint x: 609, endPoint y: 427, distance: 672.5
click at [508, 458] on quentale-workspace at bounding box center [562, 490] width 1125 height 980
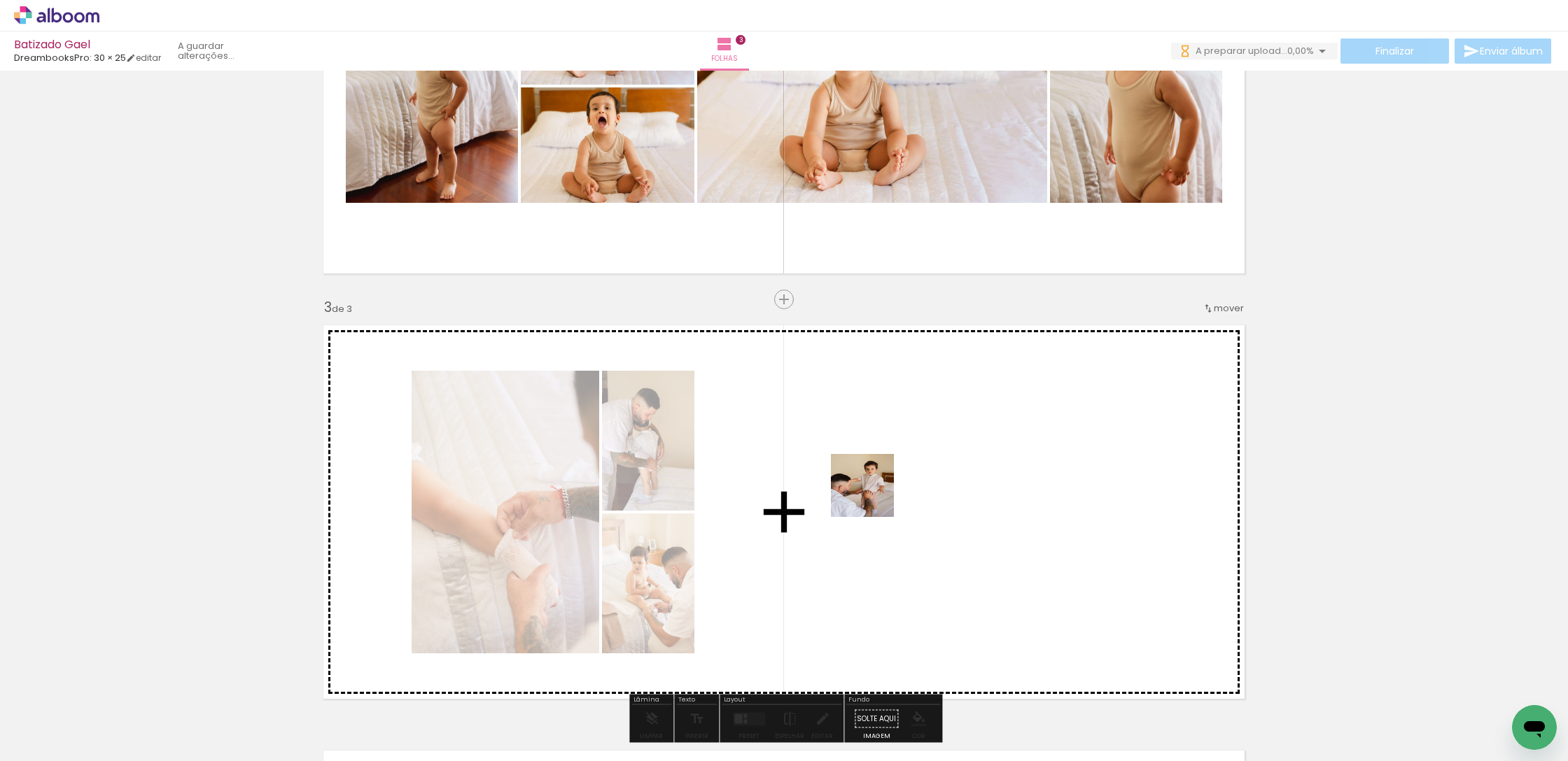
drag, startPoint x: 218, startPoint y: 716, endPoint x: 533, endPoint y: 626, distance: 327.6
click at [1047, 470] on quentale-workspace at bounding box center [784, 380] width 1568 height 761
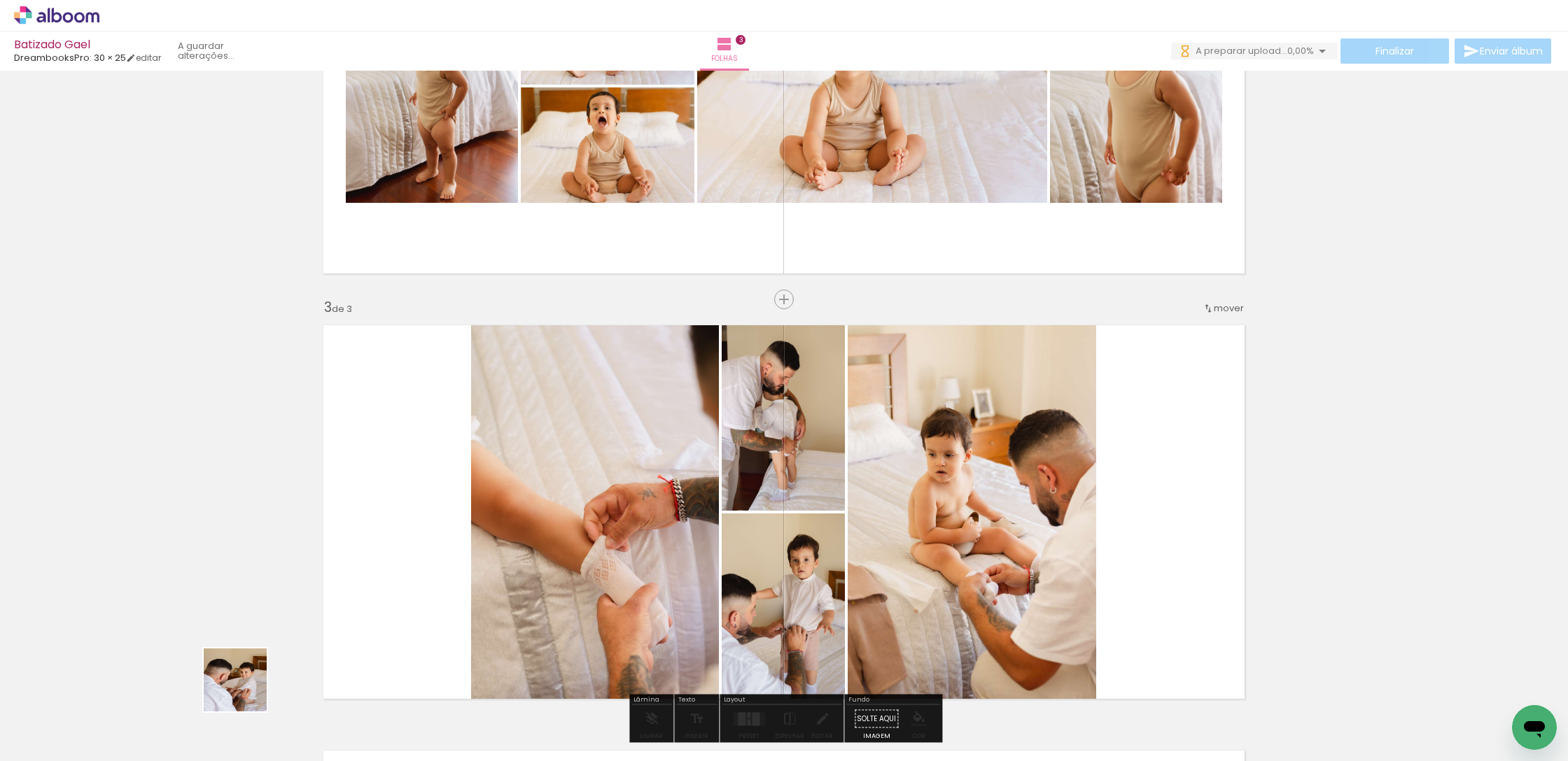
drag, startPoint x: 246, startPoint y: 690, endPoint x: 392, endPoint y: 683, distance: 146.2
click at [746, 530] on quentale-workspace at bounding box center [784, 380] width 1568 height 761
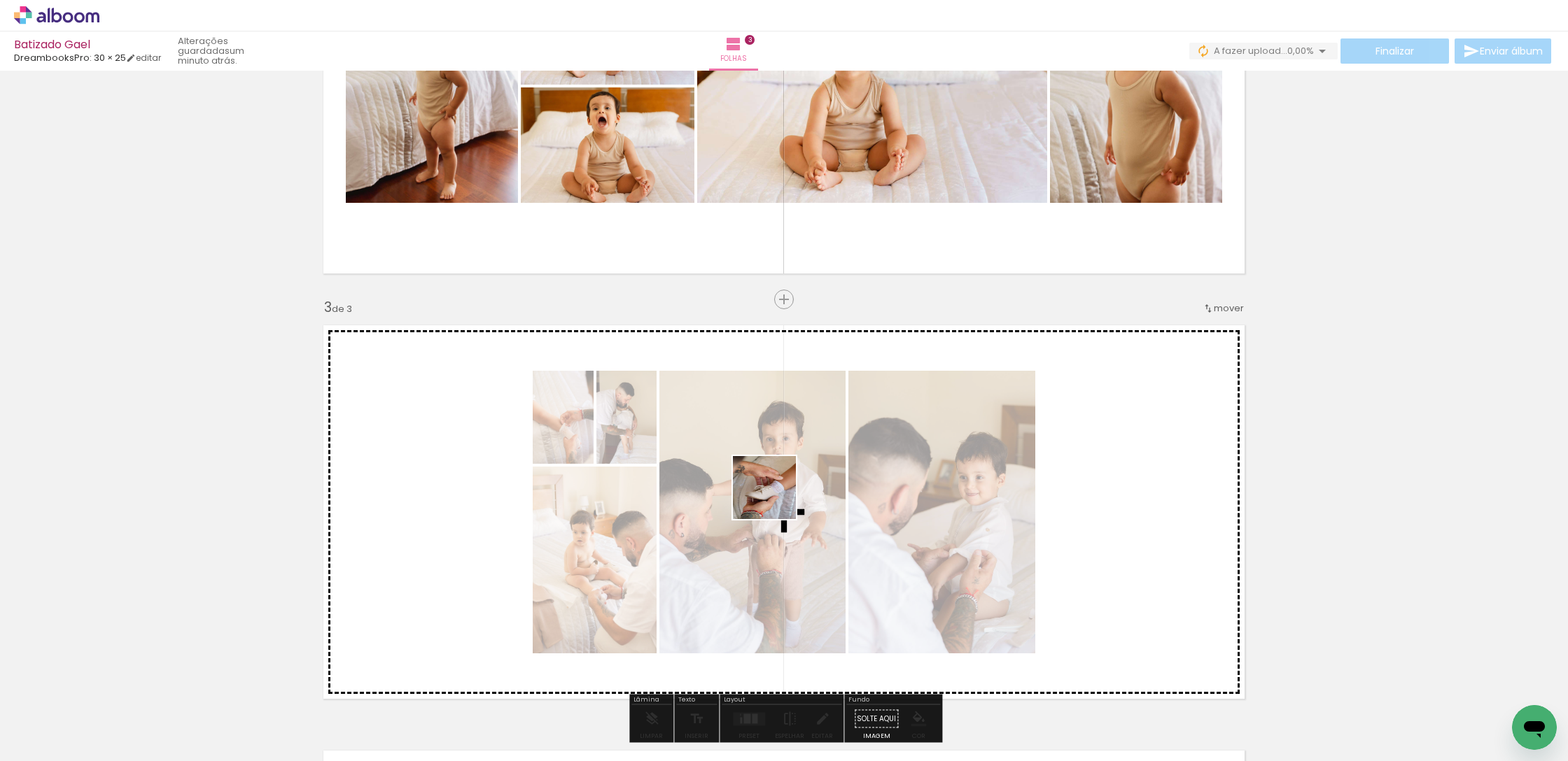
drag, startPoint x: 148, startPoint y: 719, endPoint x: 775, endPoint y: 498, distance: 664.8
click at [775, 498] on quentale-workspace at bounding box center [784, 380] width 1568 height 761
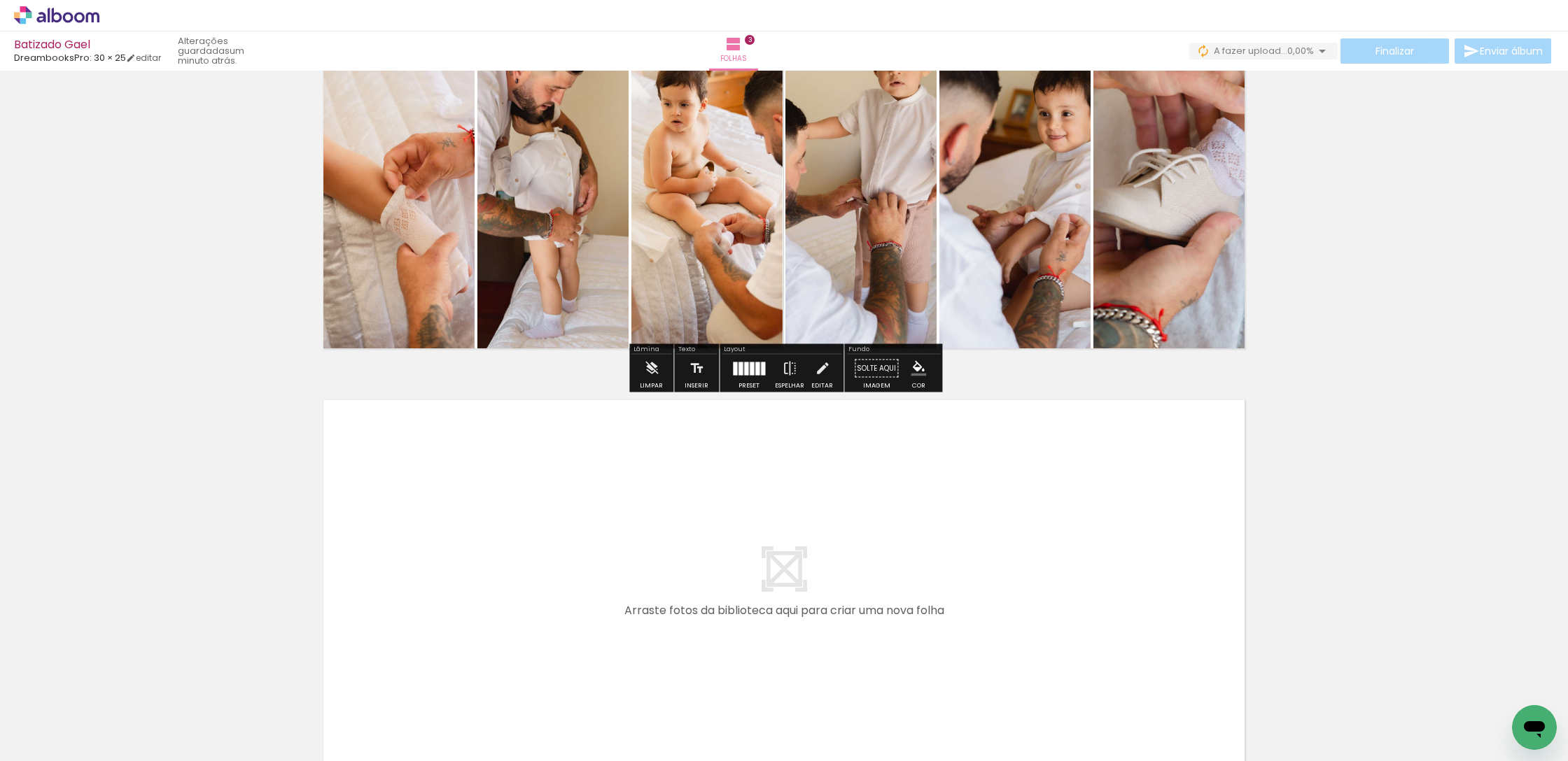
scroll to position [1058, 0]
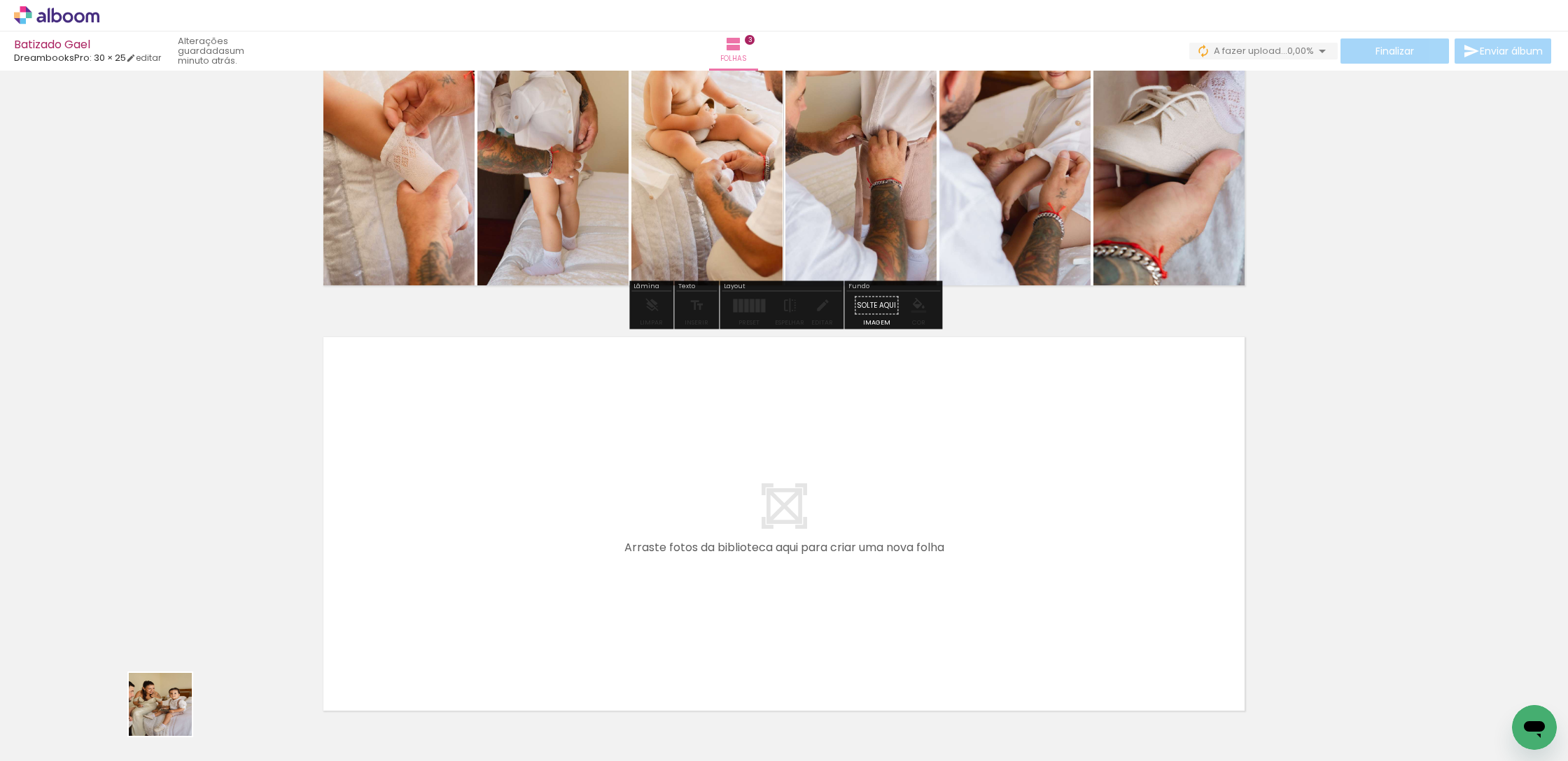
click at [601, 539] on quentale-workspace at bounding box center [784, 380] width 1568 height 761
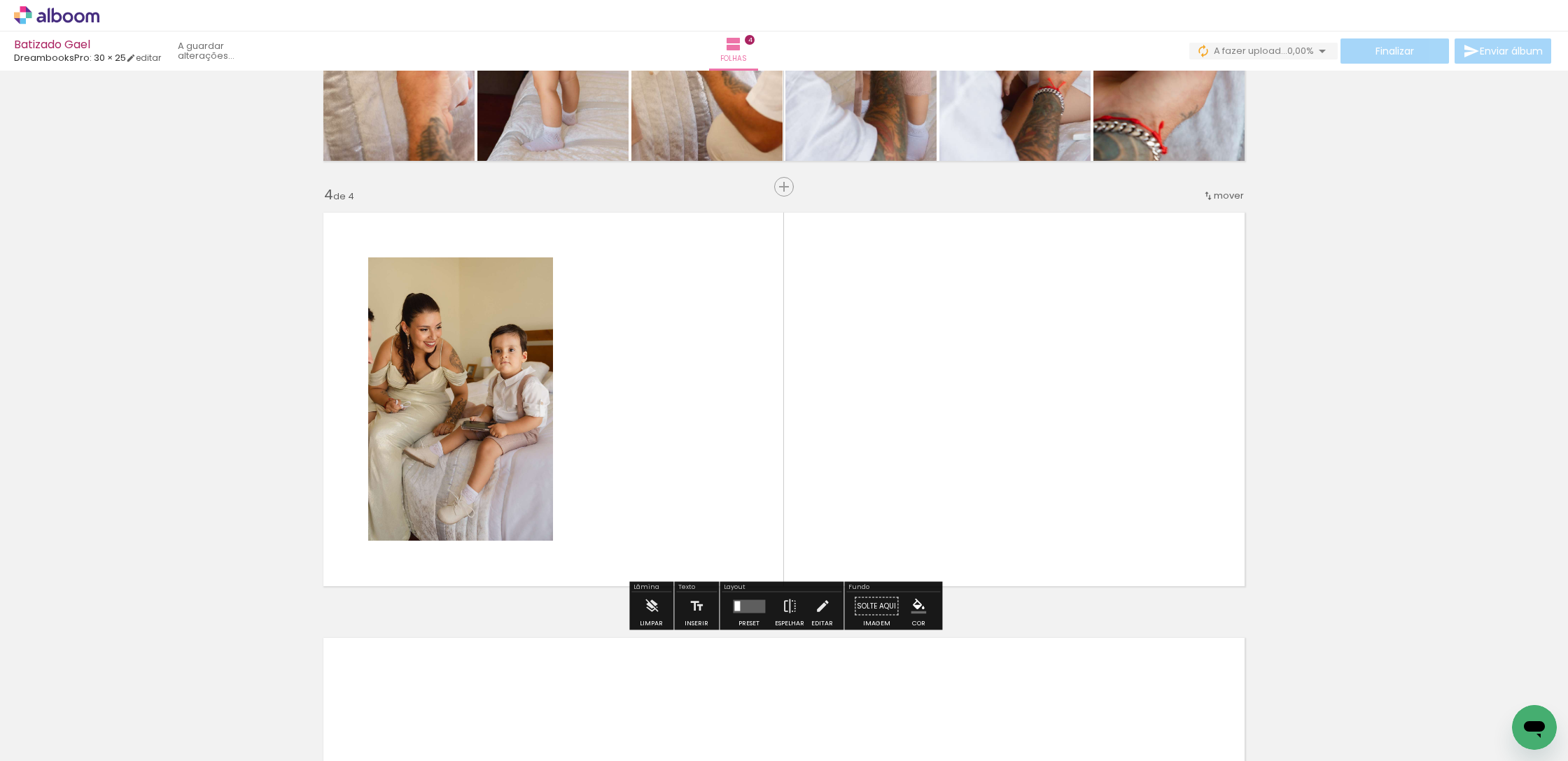
scroll to position [1210, 0]
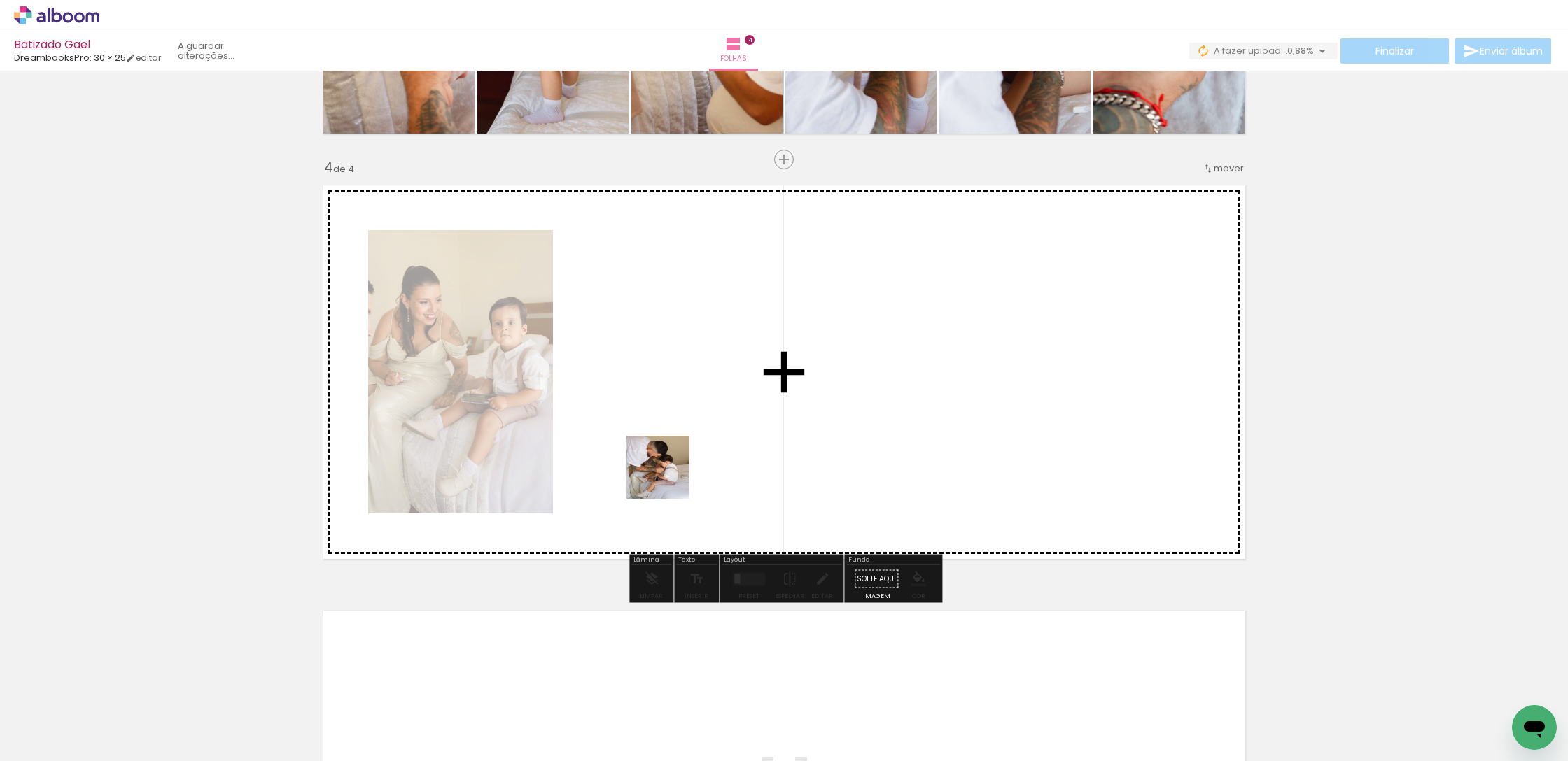
drag, startPoint x: 157, startPoint y: 721, endPoint x: 378, endPoint y: 615, distance: 245.1
click at [689, 471] on quentale-workspace at bounding box center [784, 380] width 1568 height 761
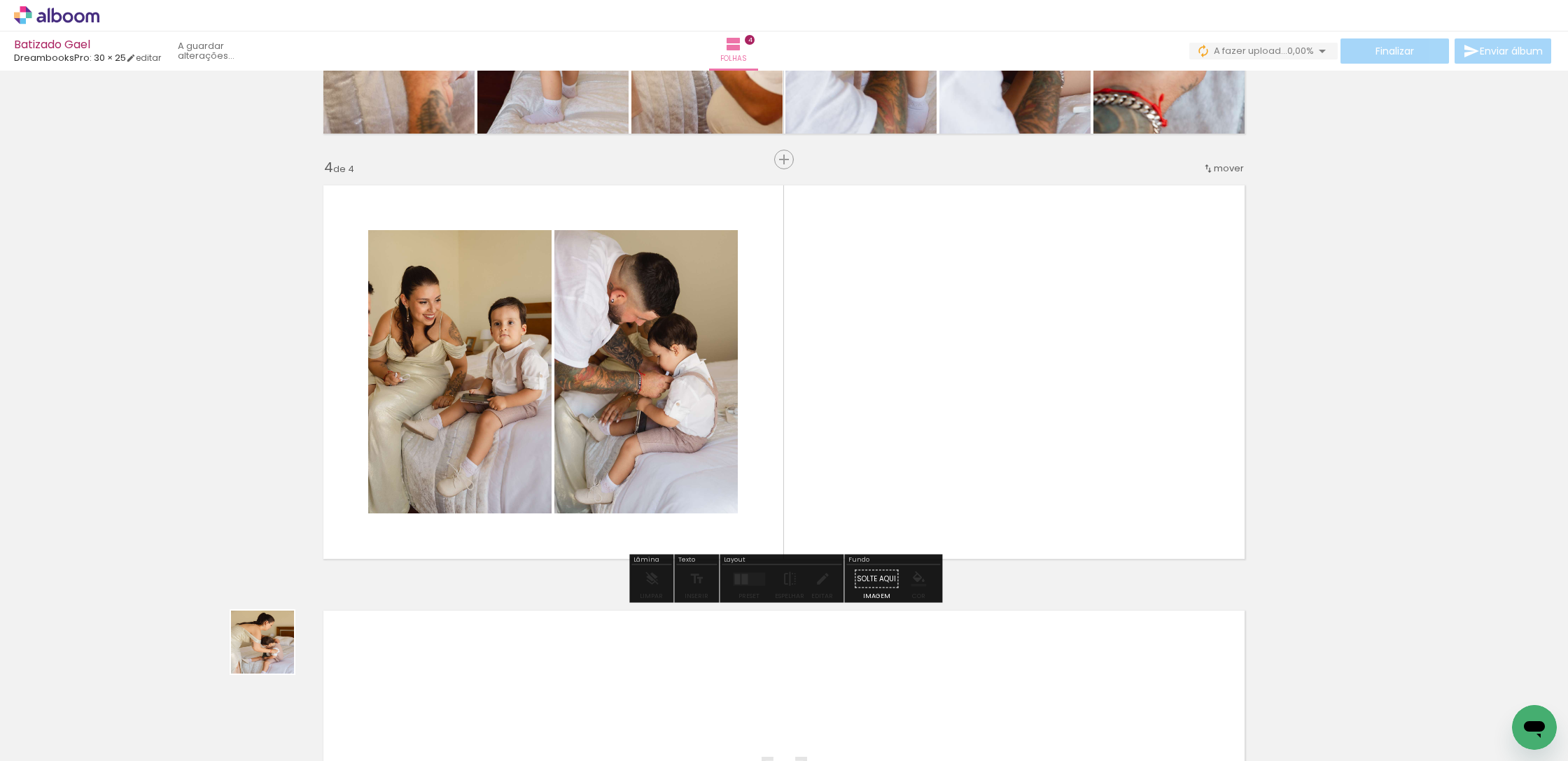
drag, startPoint x: 273, startPoint y: 652, endPoint x: 716, endPoint y: 455, distance: 484.8
click at [716, 455] on quentale-workspace at bounding box center [784, 380] width 1568 height 761
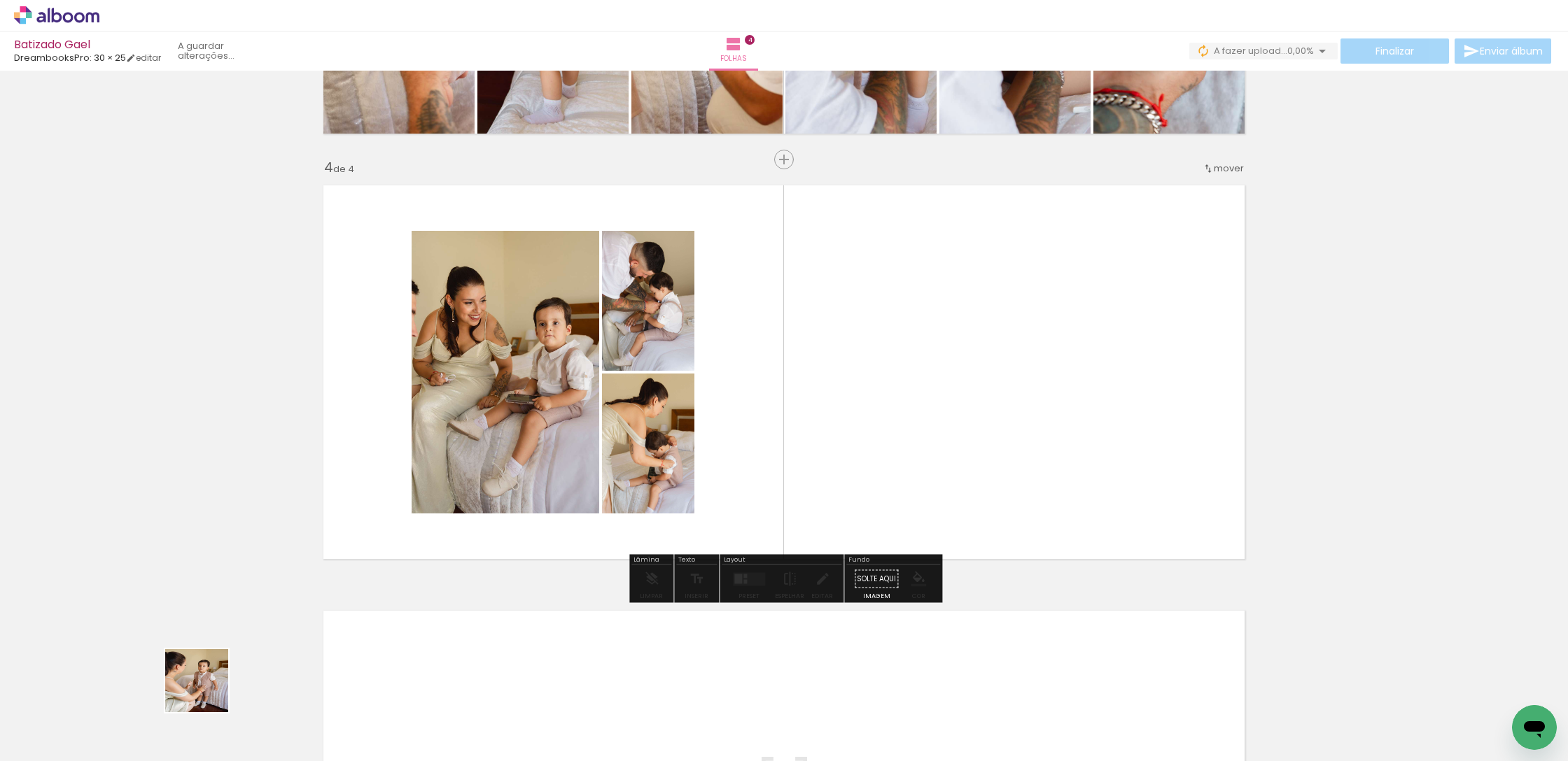
drag, startPoint x: 165, startPoint y: 716, endPoint x: 762, endPoint y: 478, distance: 642.7
click at [762, 478] on quentale-workspace at bounding box center [784, 380] width 1568 height 761
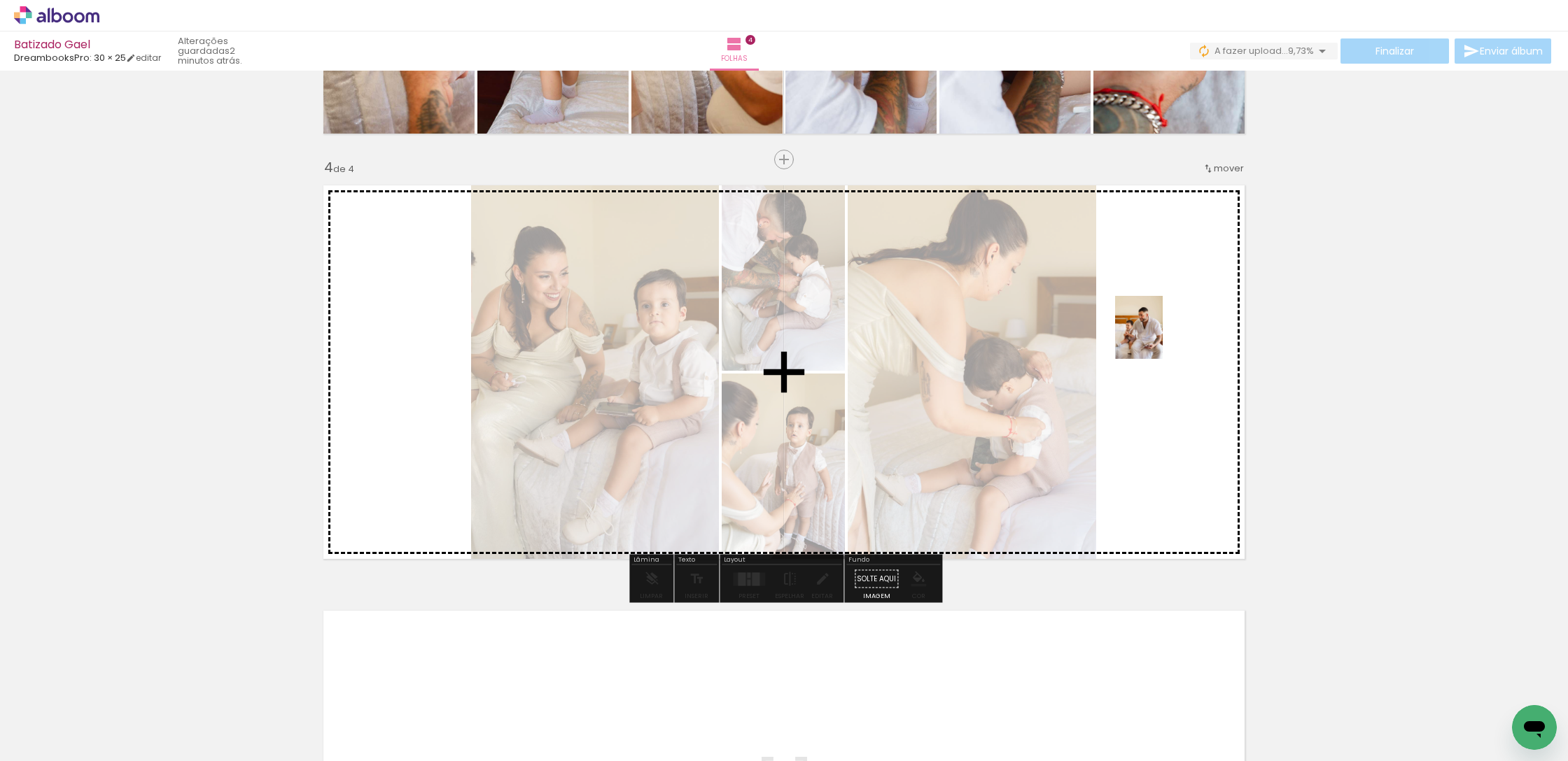
drag, startPoint x: 321, startPoint y: 703, endPoint x: 1157, endPoint y: 338, distance: 912.2
click at [1157, 338] on quentale-workspace at bounding box center [784, 380] width 1568 height 761
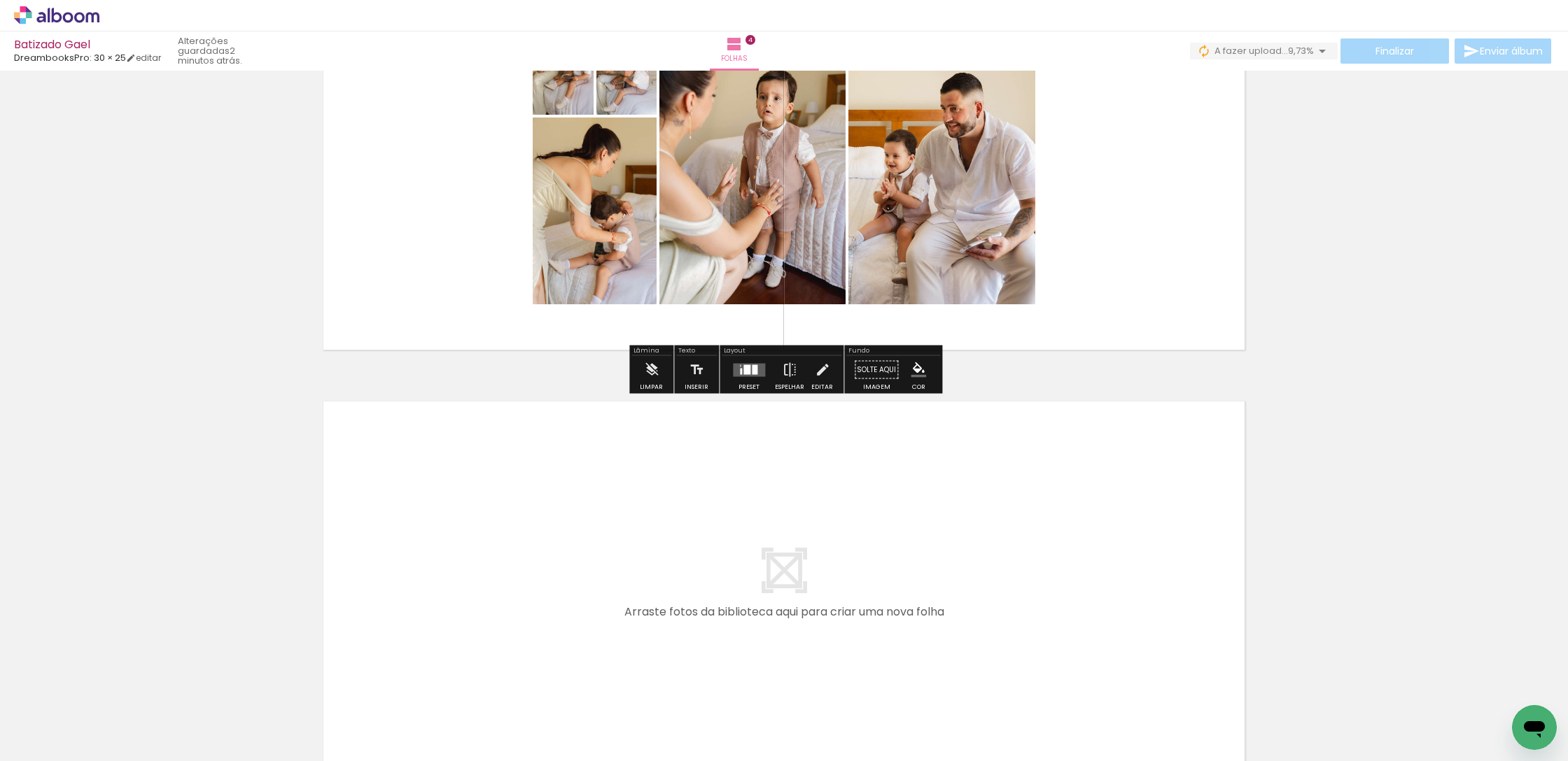
scroll to position [1422, 0]
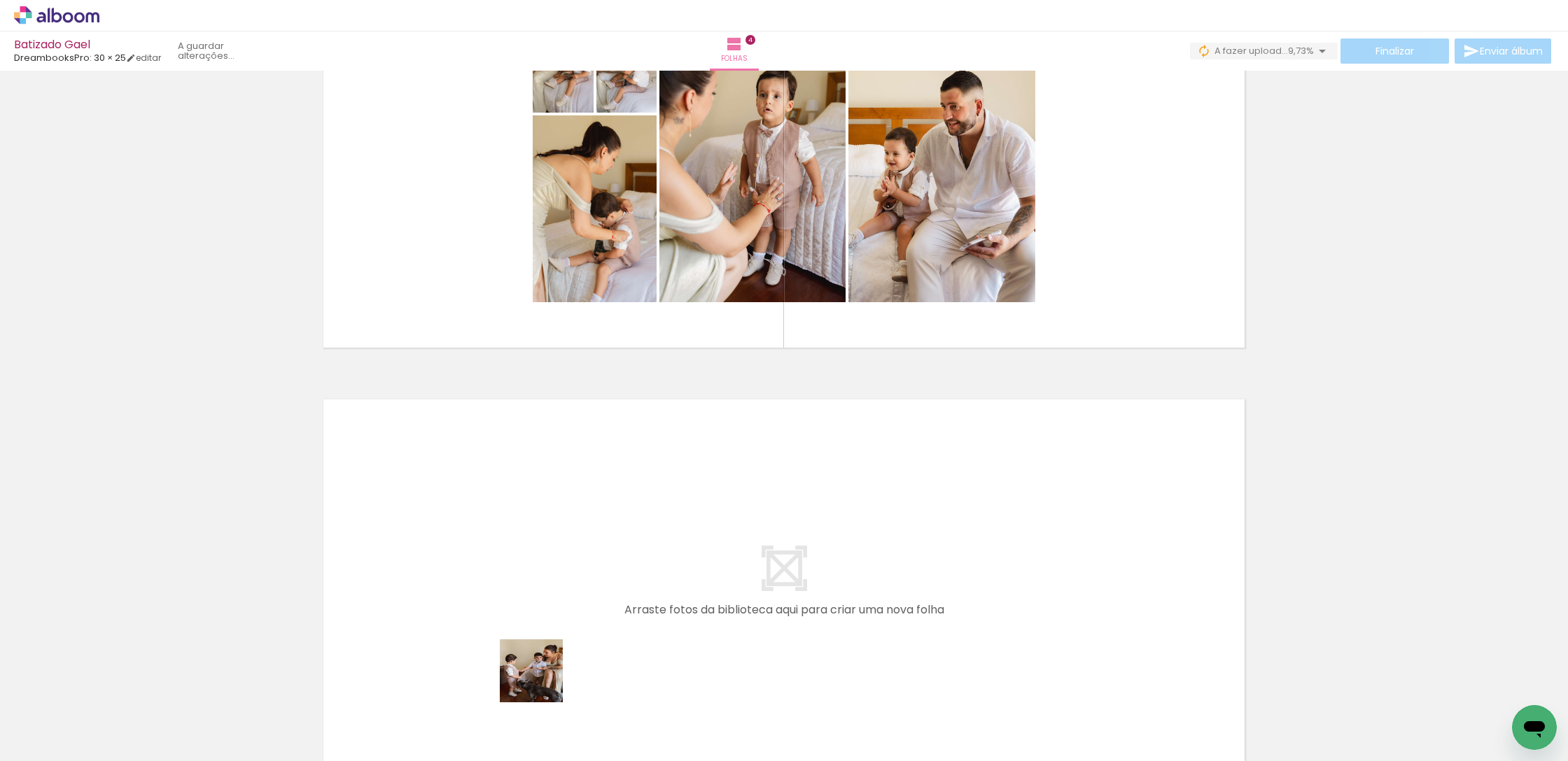
click at [520, 599] on quentale-workspace at bounding box center [784, 380] width 1568 height 761
